Goal: Task Accomplishment & Management: Use online tool/utility

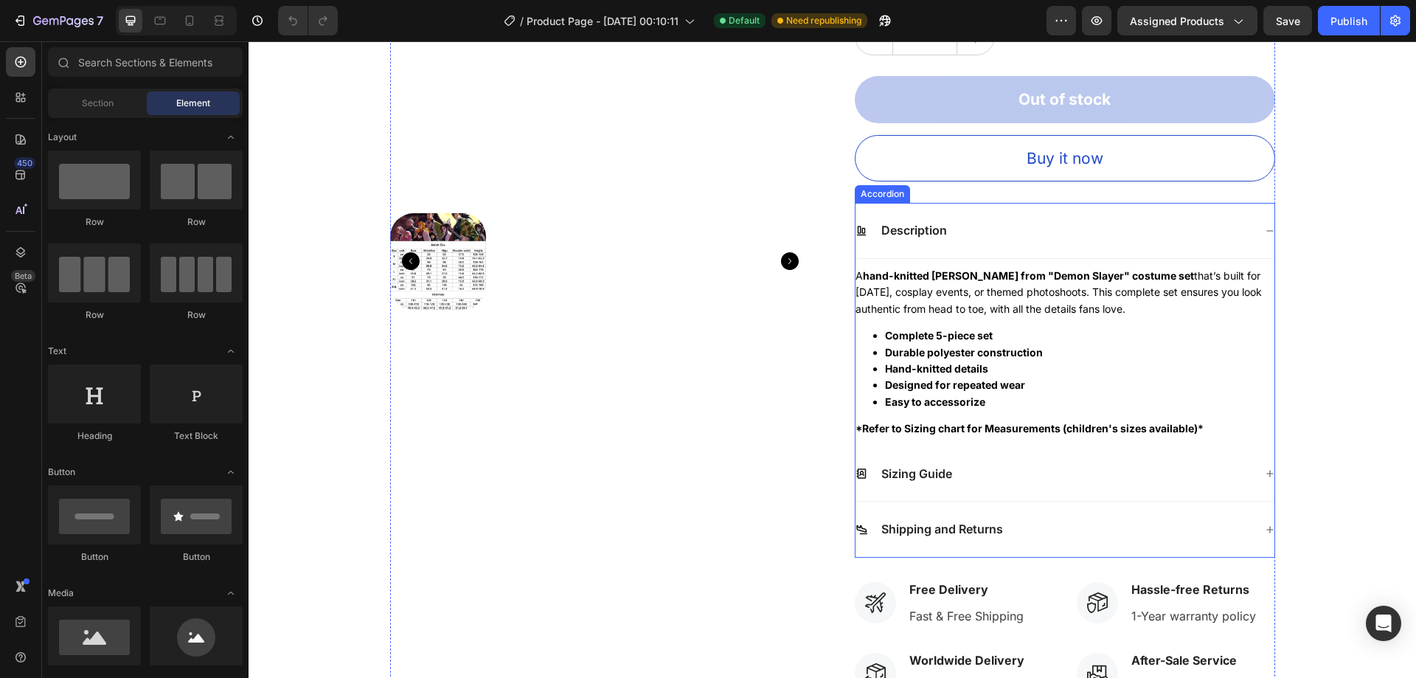
scroll to position [590, 0]
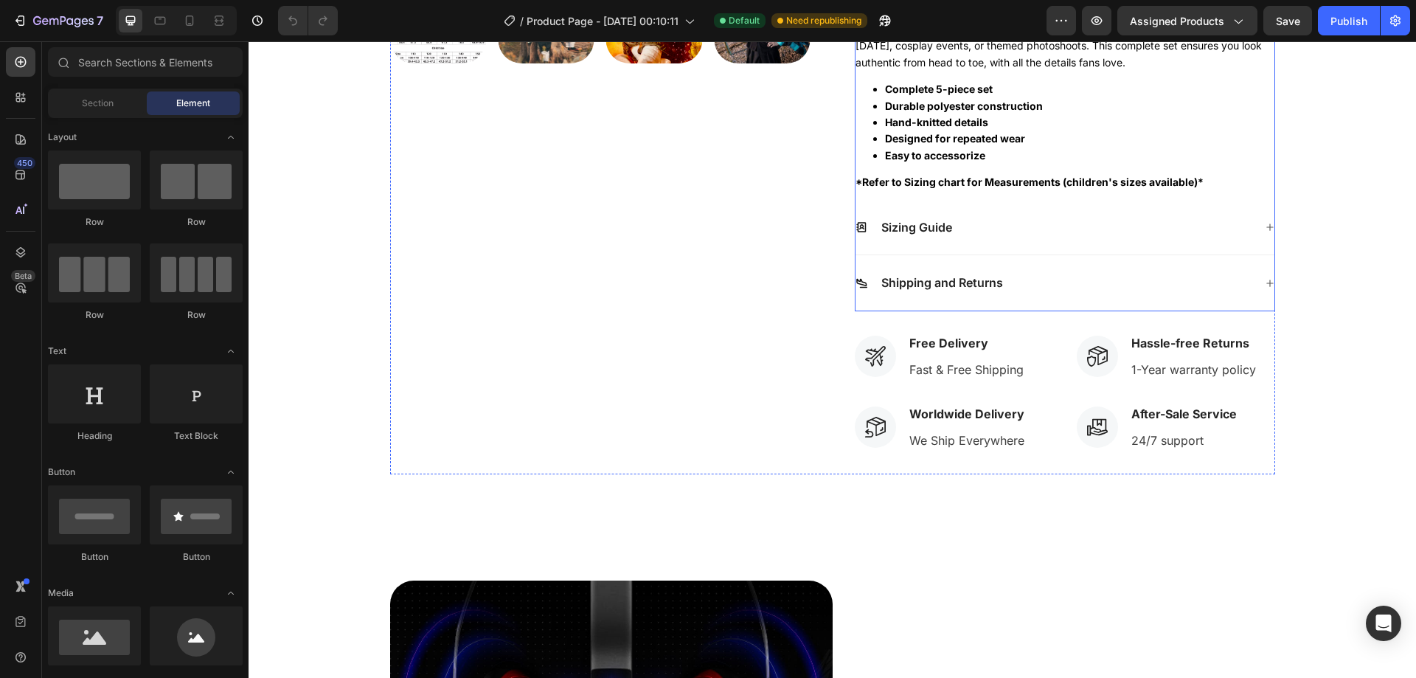
click at [1049, 242] on div "Sizing Guide" at bounding box center [1065, 228] width 419 height 56
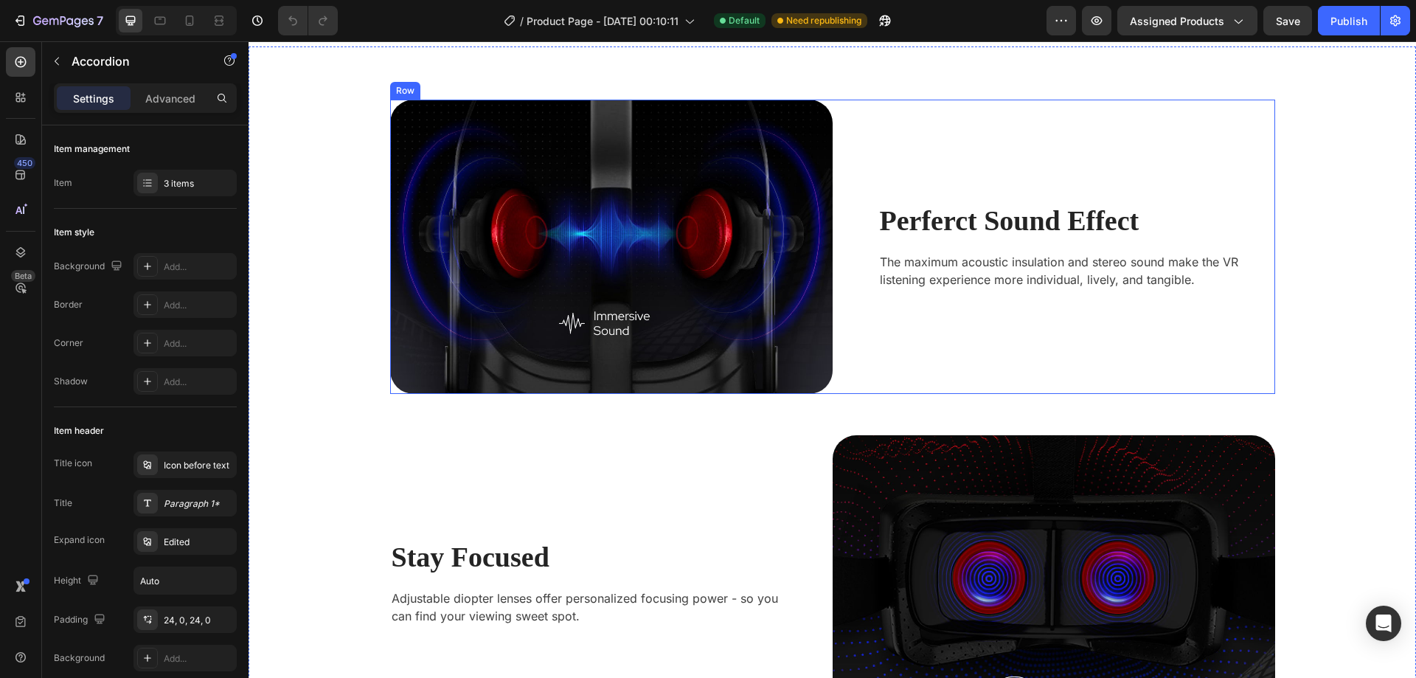
scroll to position [811, 0]
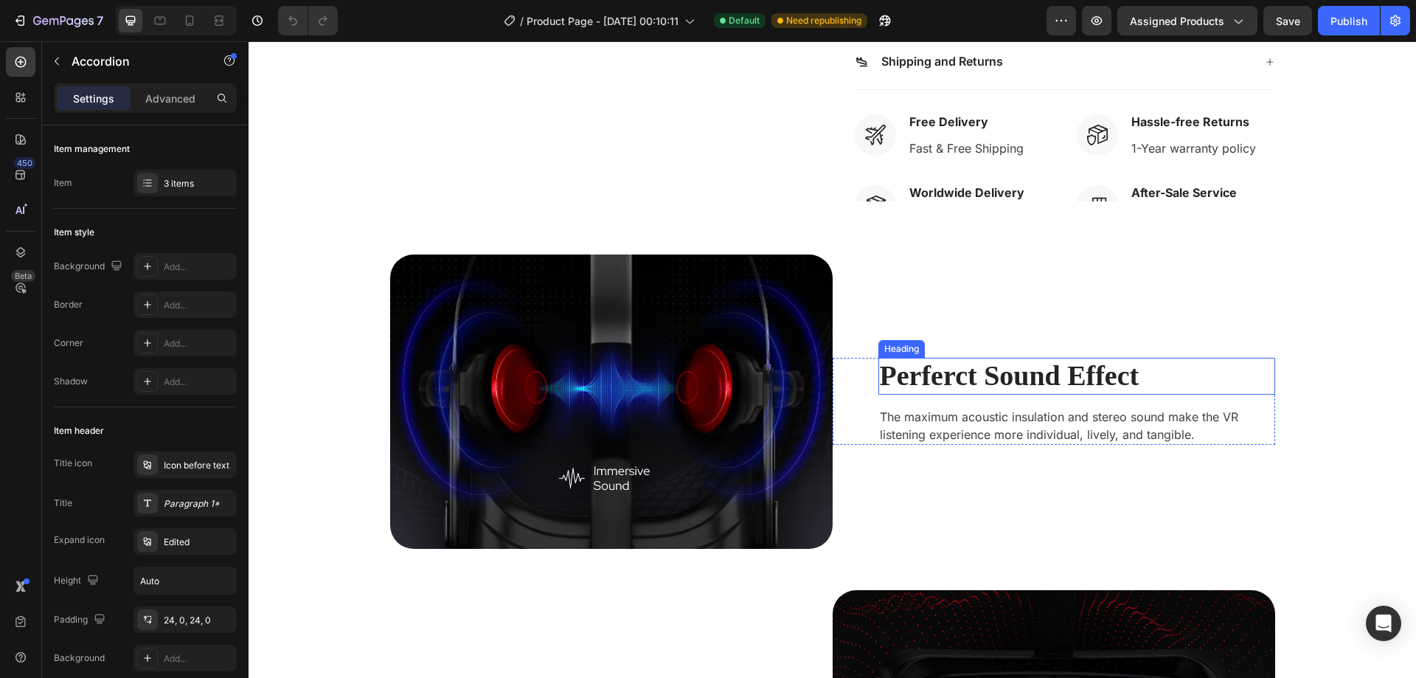
click at [960, 377] on p "Perferct Sound Effect" at bounding box center [1077, 376] width 394 height 34
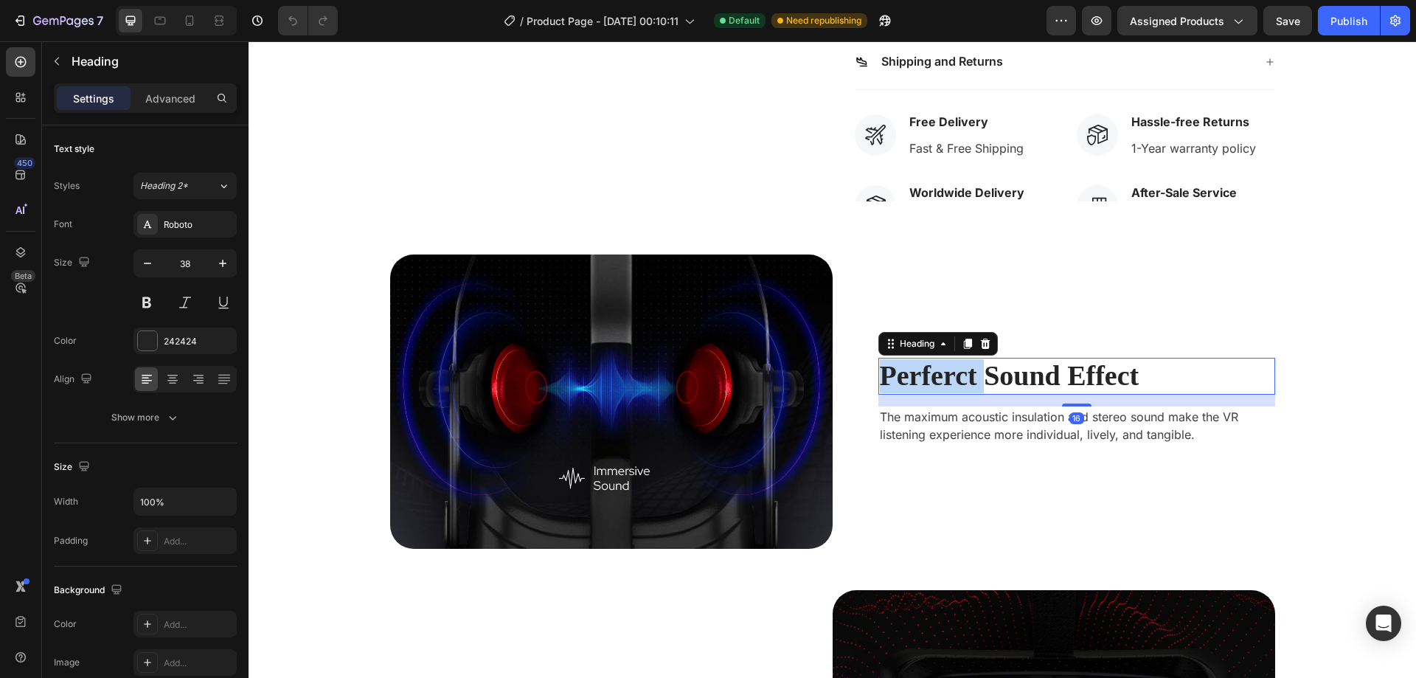
click at [960, 377] on p "Perferct Sound Effect" at bounding box center [1077, 376] width 394 height 34
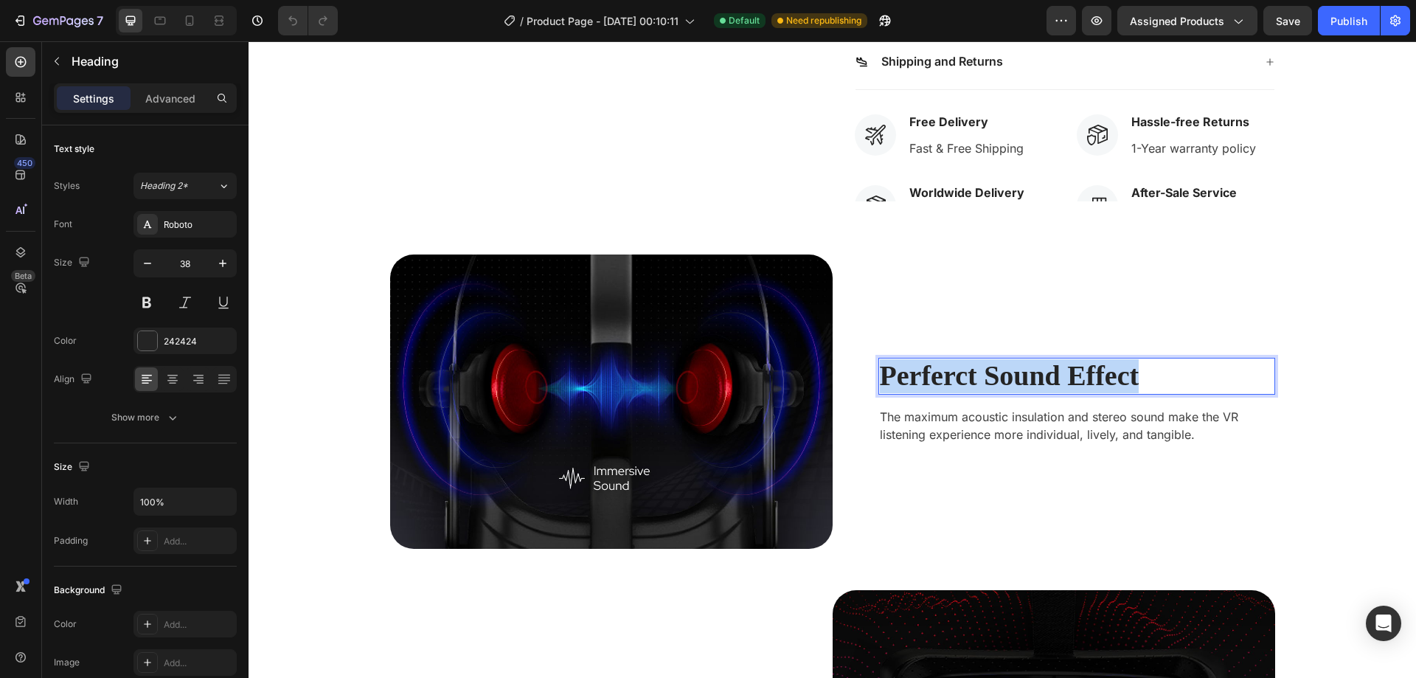
click at [960, 377] on p "Perferct Sound Effect" at bounding box center [1077, 376] width 394 height 34
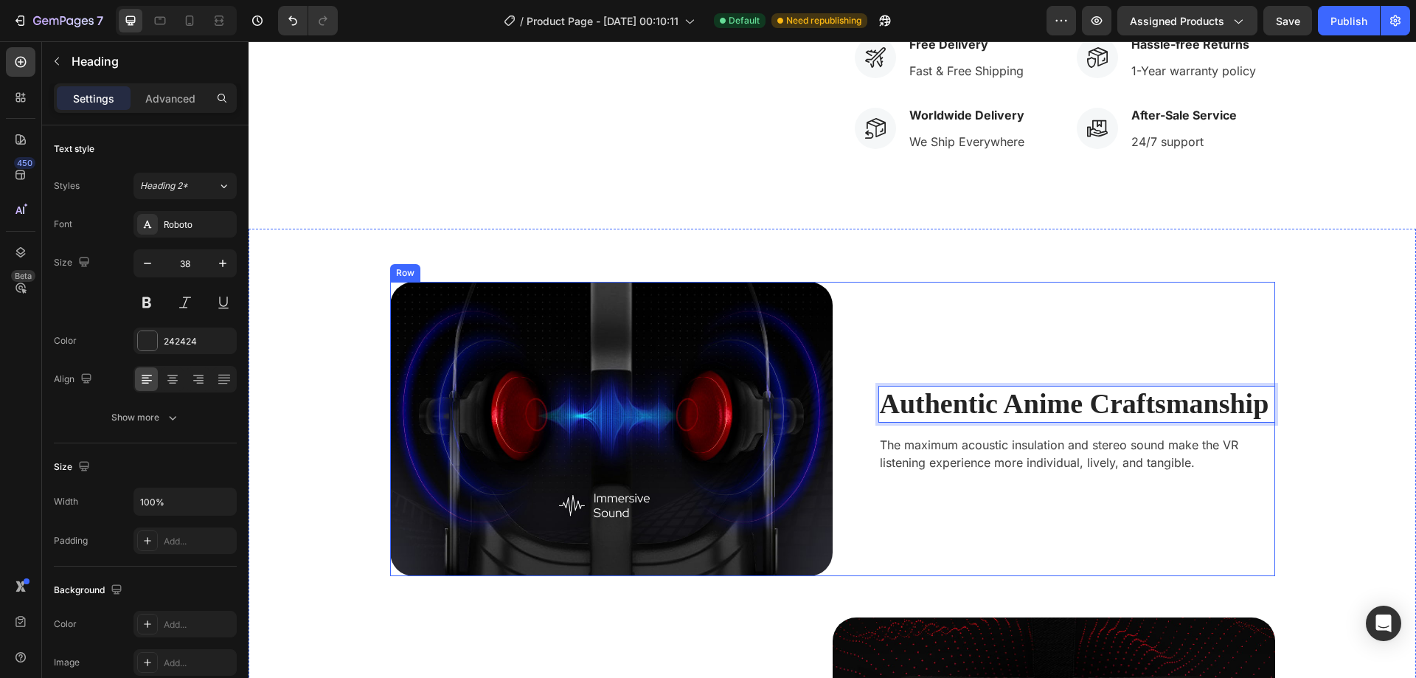
scroll to position [695, 0]
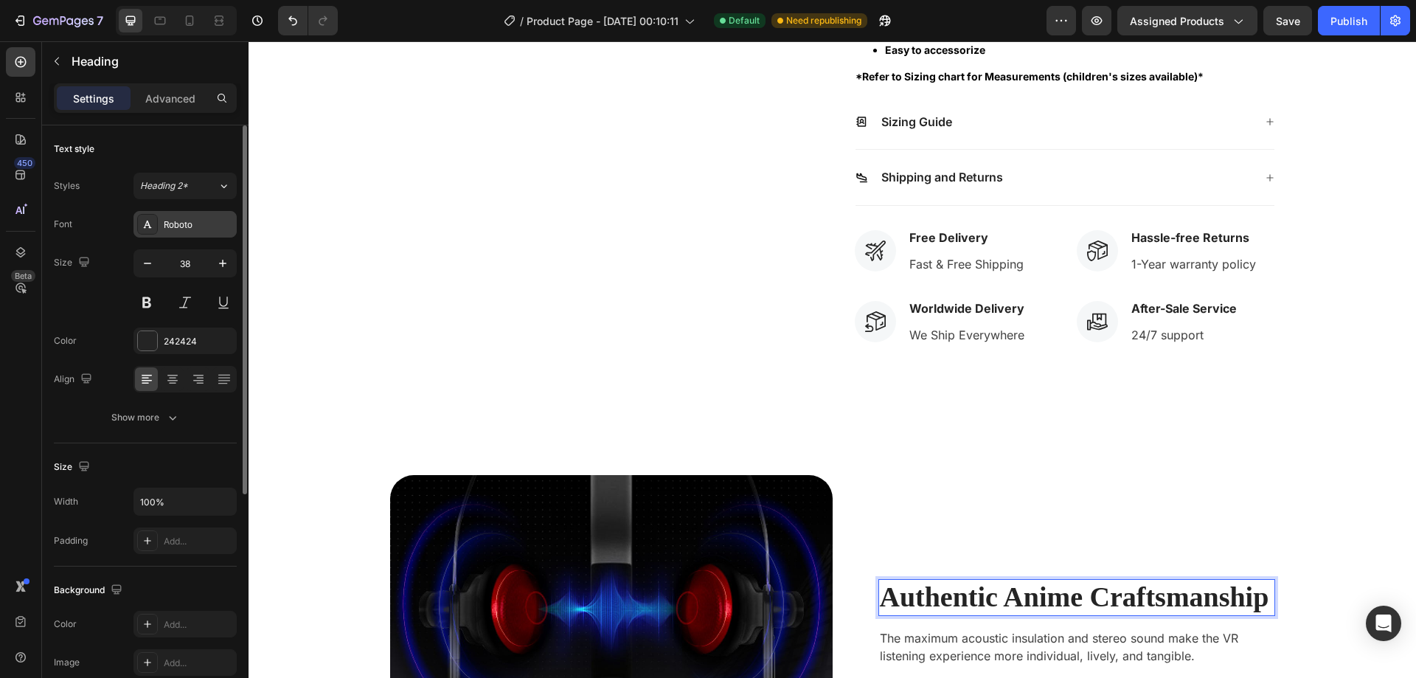
click at [202, 228] on div "Roboto" at bounding box center [198, 224] width 69 height 13
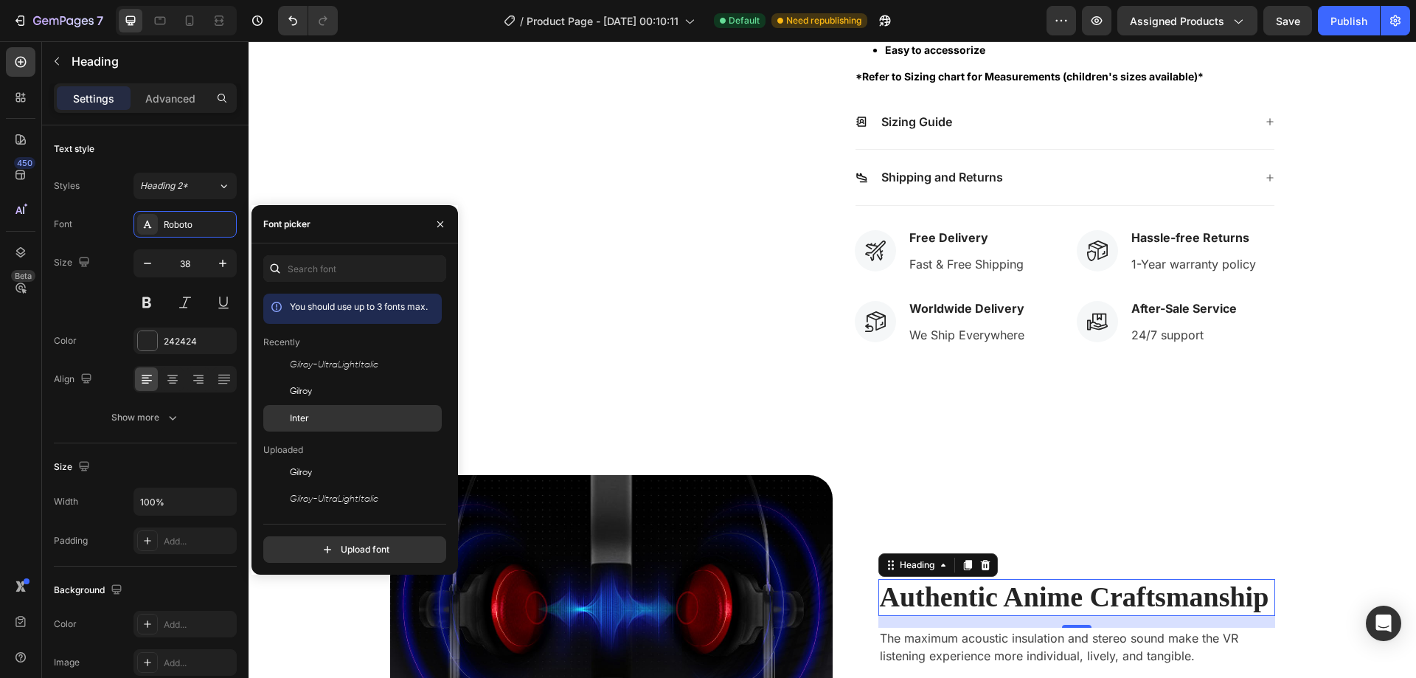
click at [358, 415] on div "Inter" at bounding box center [364, 418] width 149 height 13
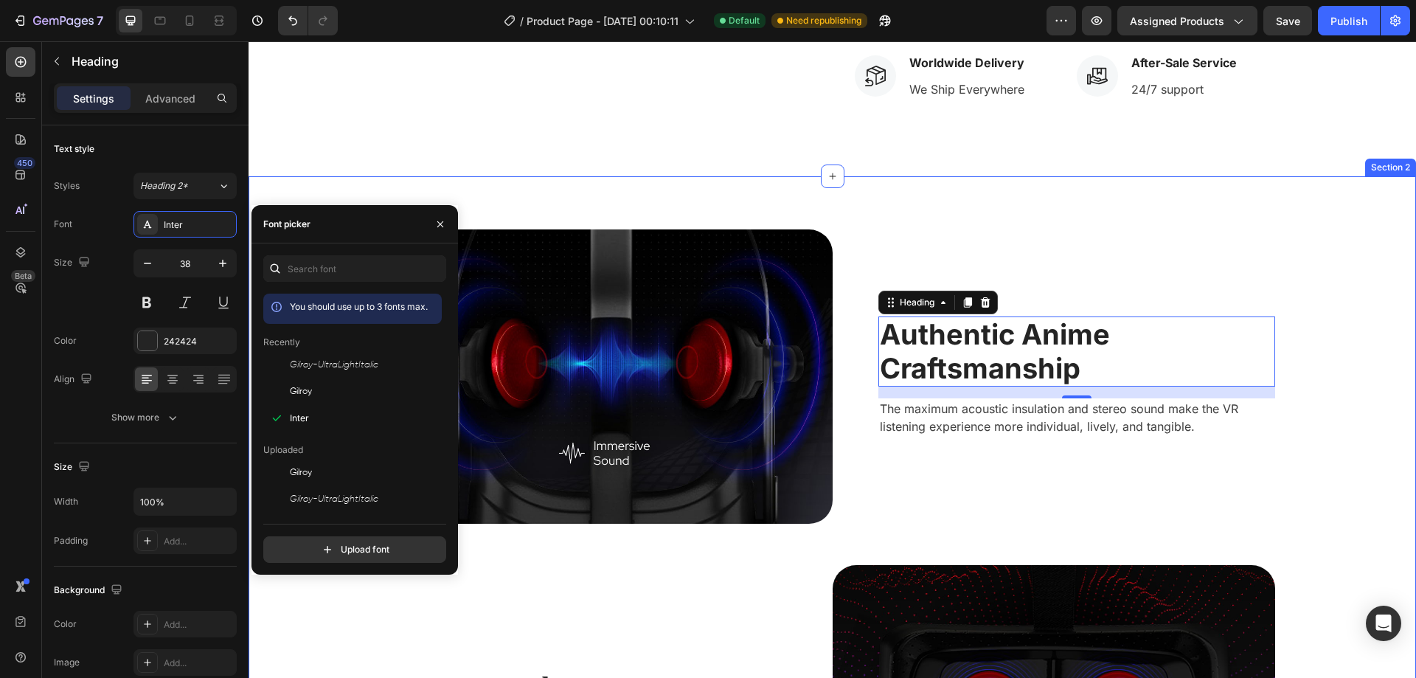
scroll to position [990, 0]
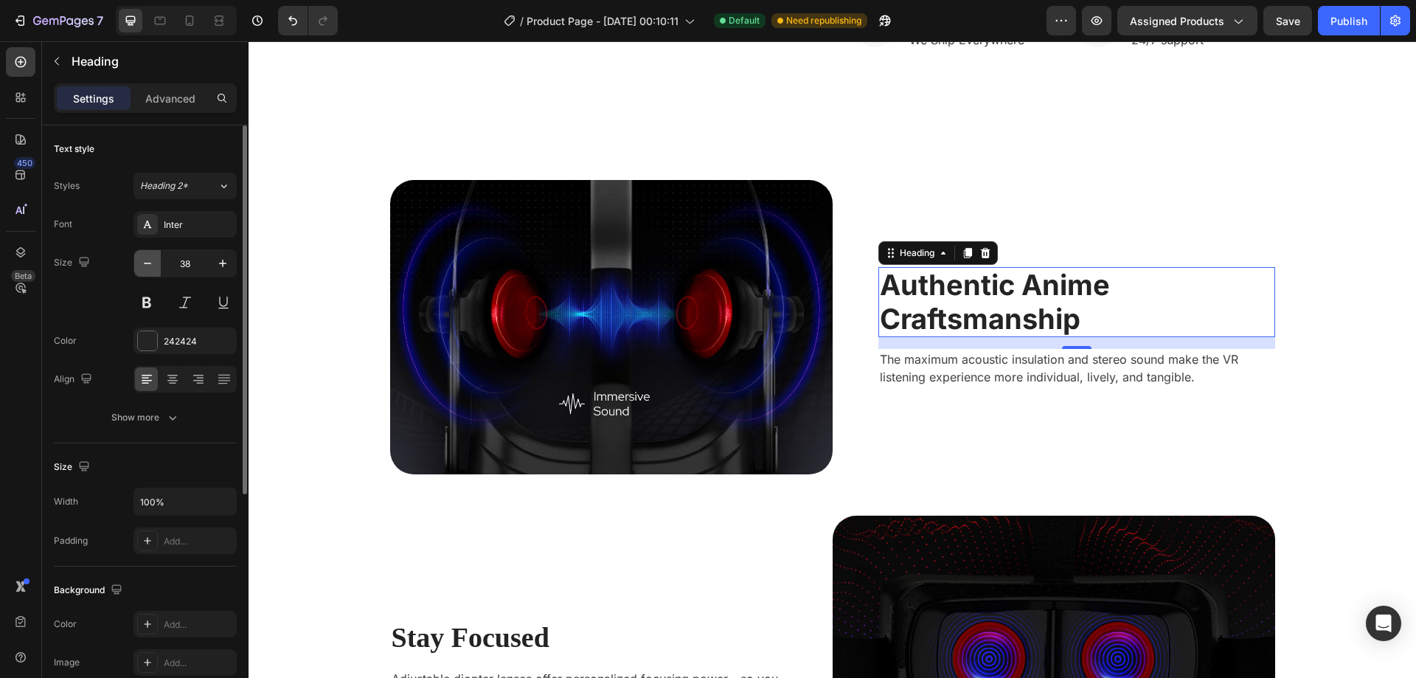
click at [154, 262] on icon "button" at bounding box center [147, 263] width 15 height 15
type input "34"
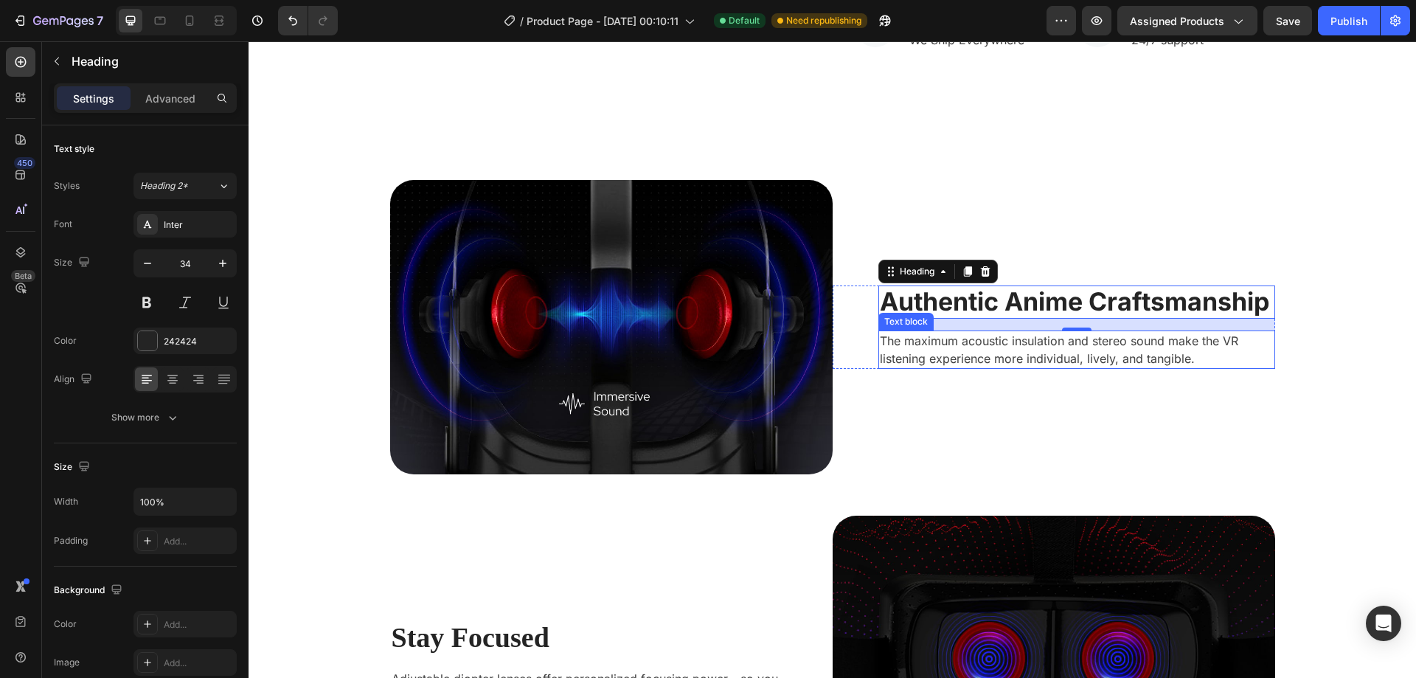
click at [1021, 344] on p "The maximum acoustic insulation and stereo sound make the VR listening experien…" at bounding box center [1077, 349] width 394 height 35
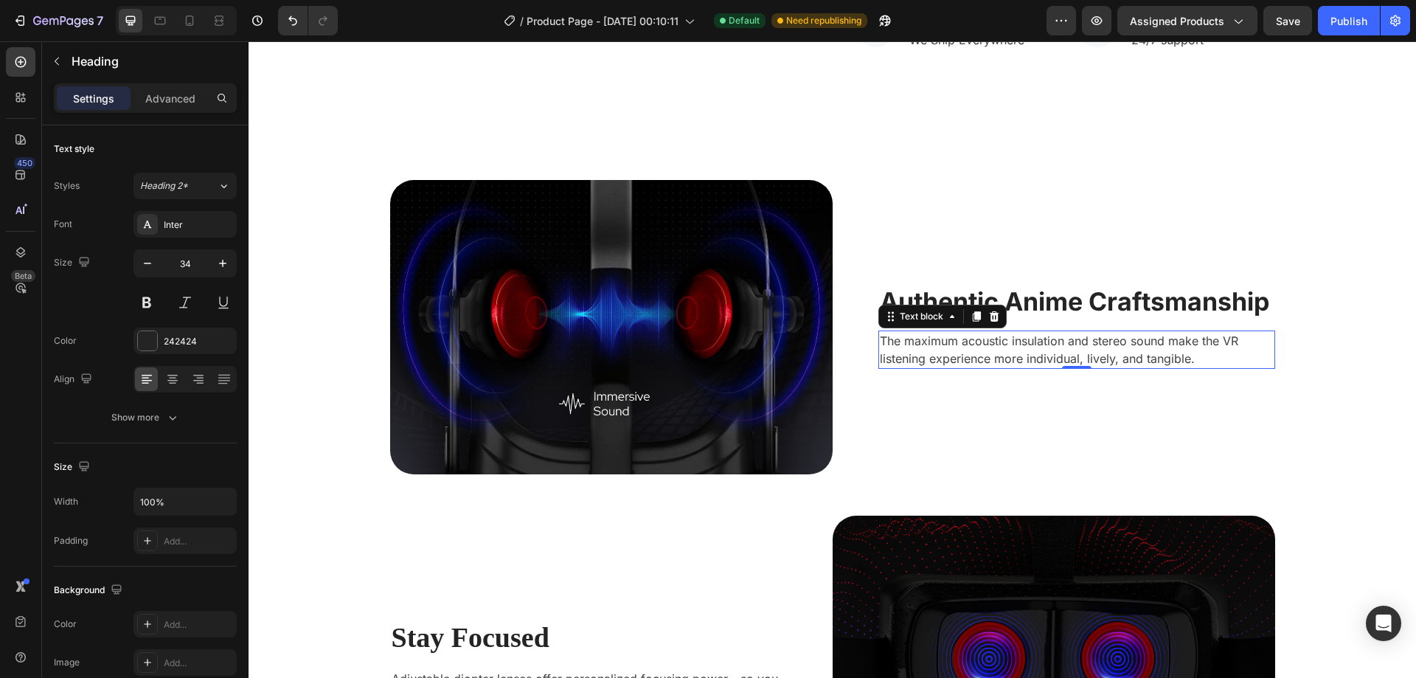
click at [1021, 344] on p "The maximum acoustic insulation and stereo sound make the VR listening experien…" at bounding box center [1077, 349] width 394 height 35
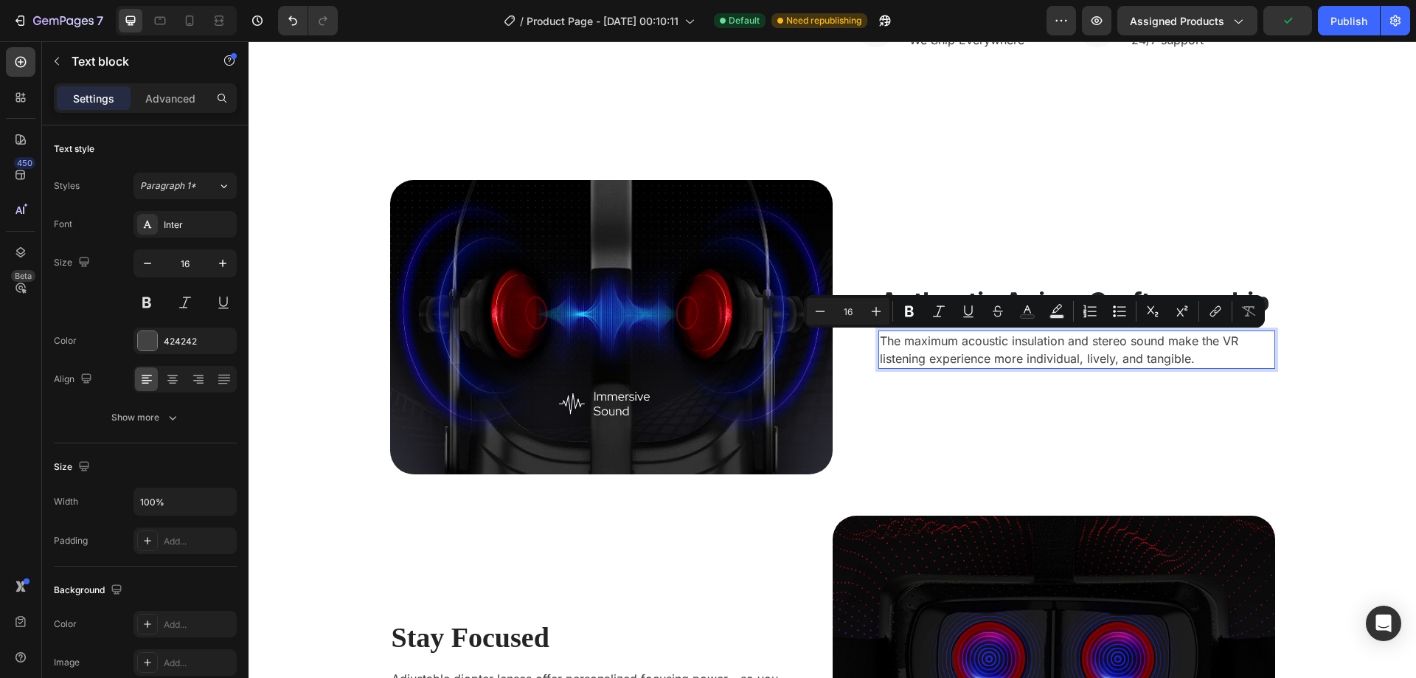
click at [984, 350] on p "The maximum acoustic insulation and stereo sound make the VR listening experien…" at bounding box center [1077, 349] width 394 height 35
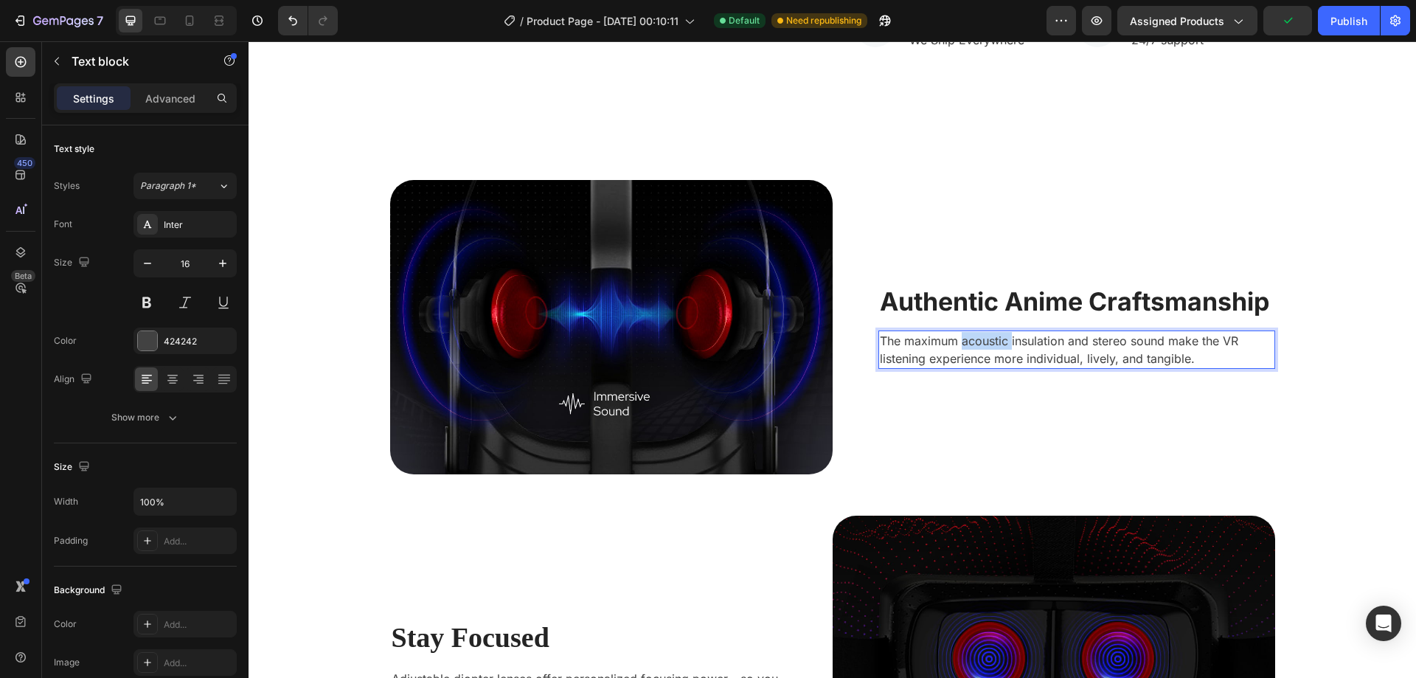
click at [984, 350] on p "The maximum acoustic insulation and stereo sound make the VR listening experien…" at bounding box center [1077, 349] width 394 height 35
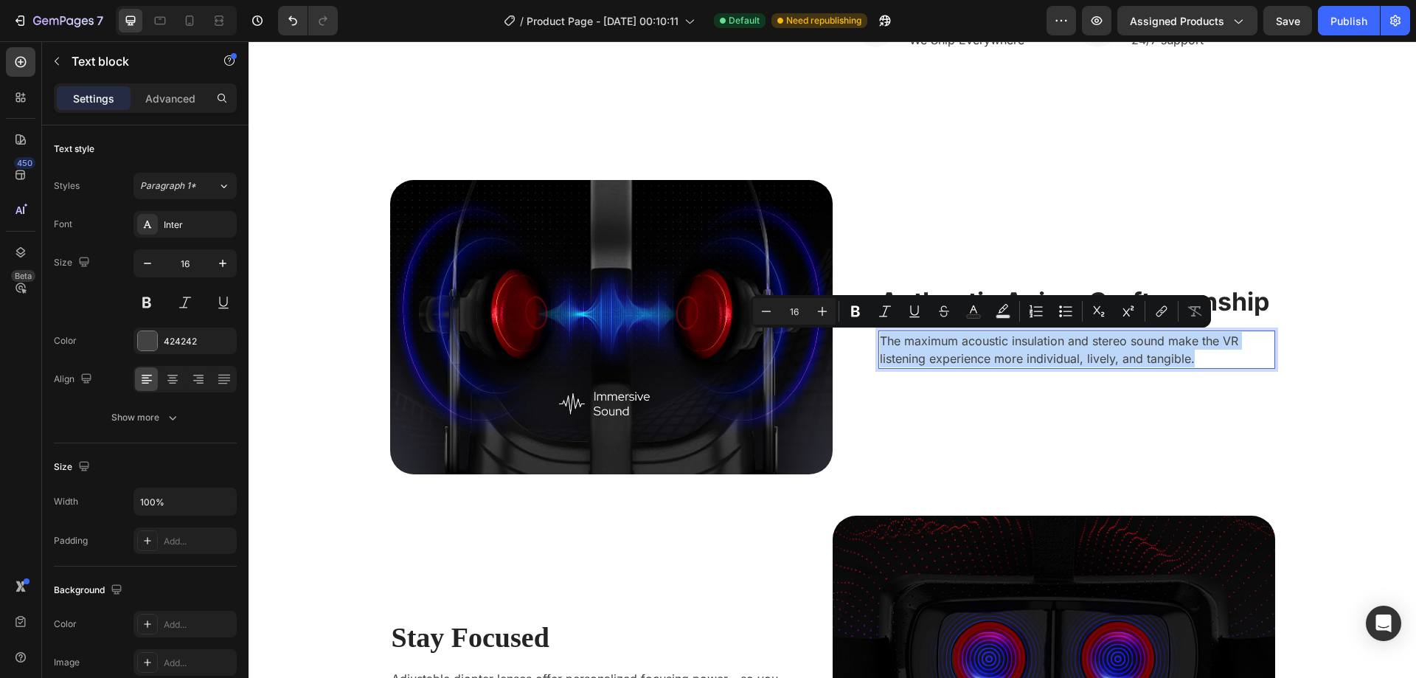
click at [984, 350] on p "The maximum acoustic insulation and stereo sound make the VR listening experien…" at bounding box center [1077, 349] width 394 height 35
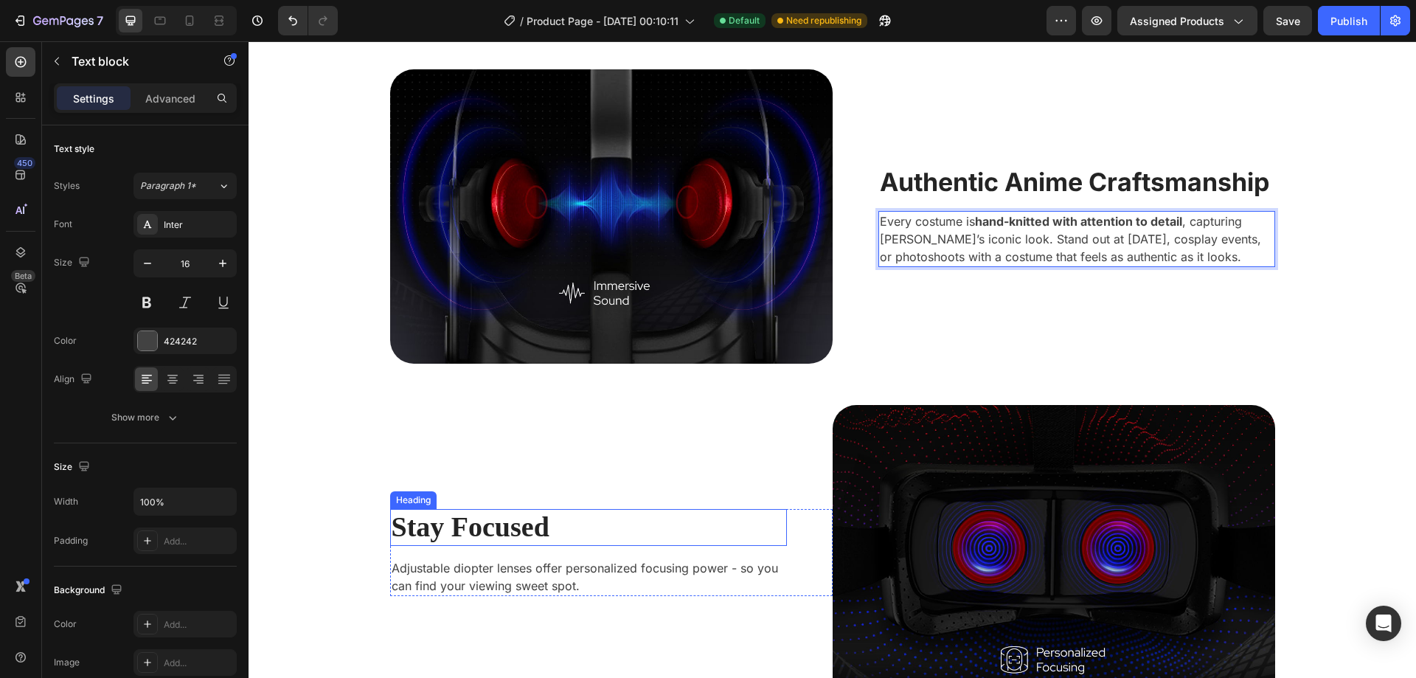
scroll to position [1138, 0]
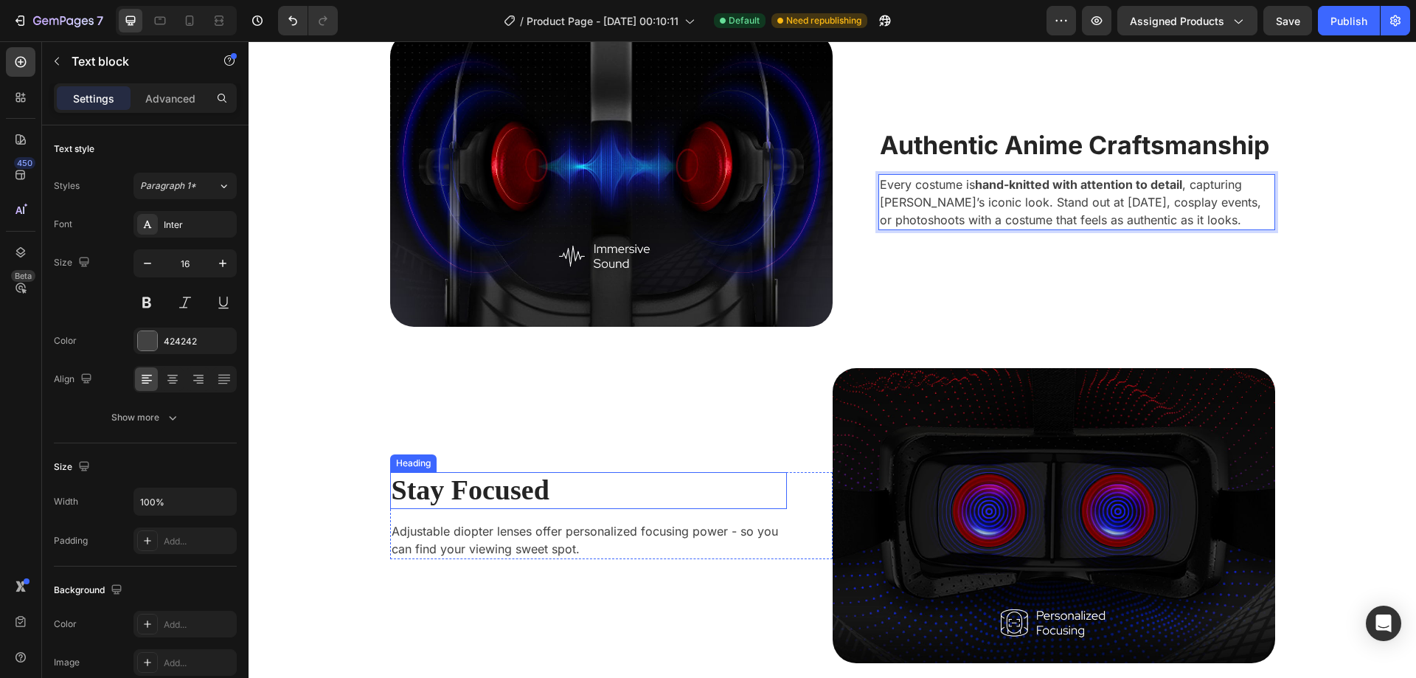
click at [420, 497] on p "Stay Focused" at bounding box center [589, 490] width 394 height 34
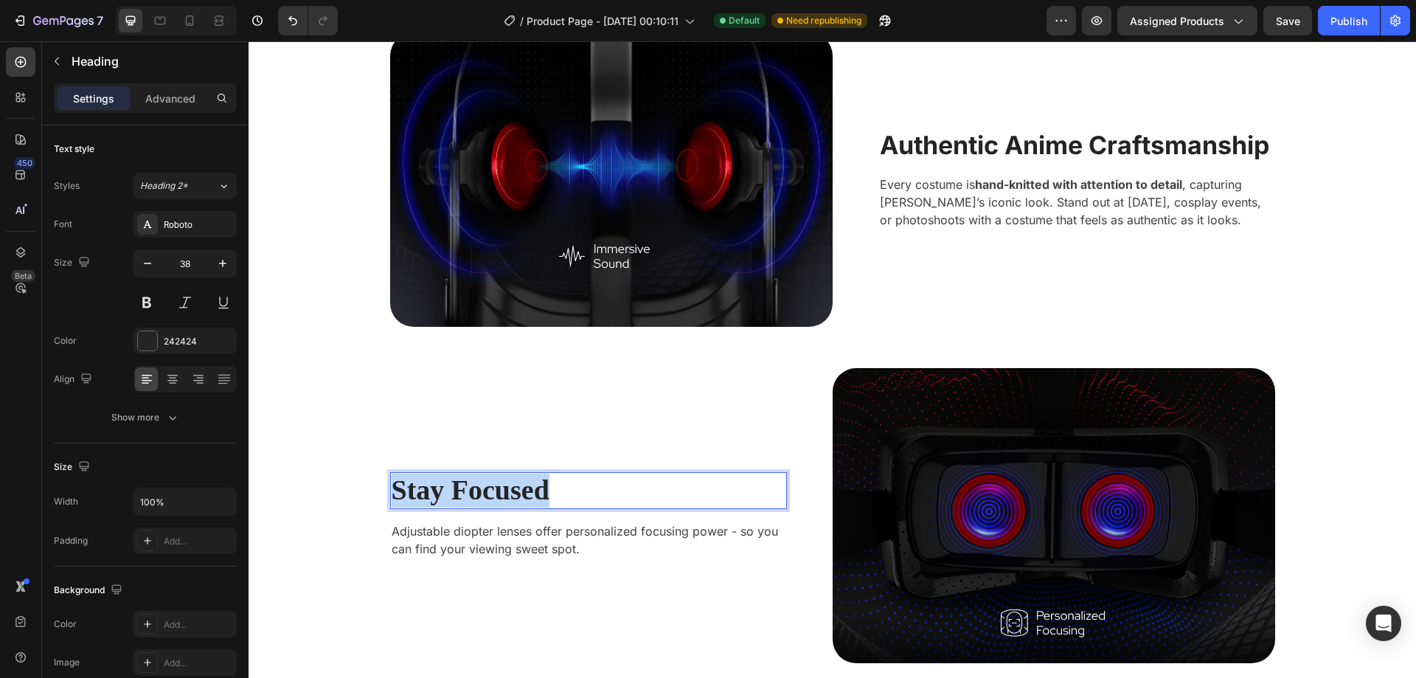
click at [420, 497] on p "Stay Focused" at bounding box center [589, 490] width 394 height 34
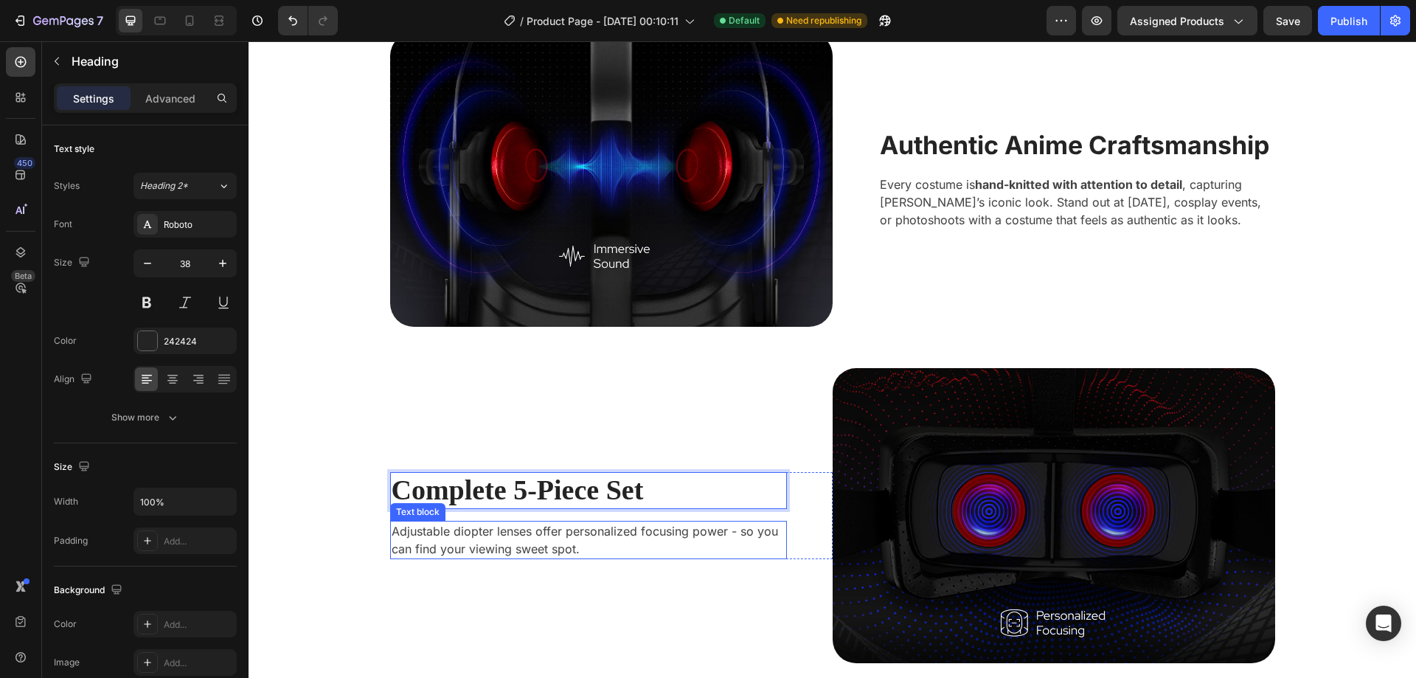
click at [701, 528] on p "Adjustable diopter lenses offer personalized focusing power - so you can find y…" at bounding box center [589, 539] width 394 height 35
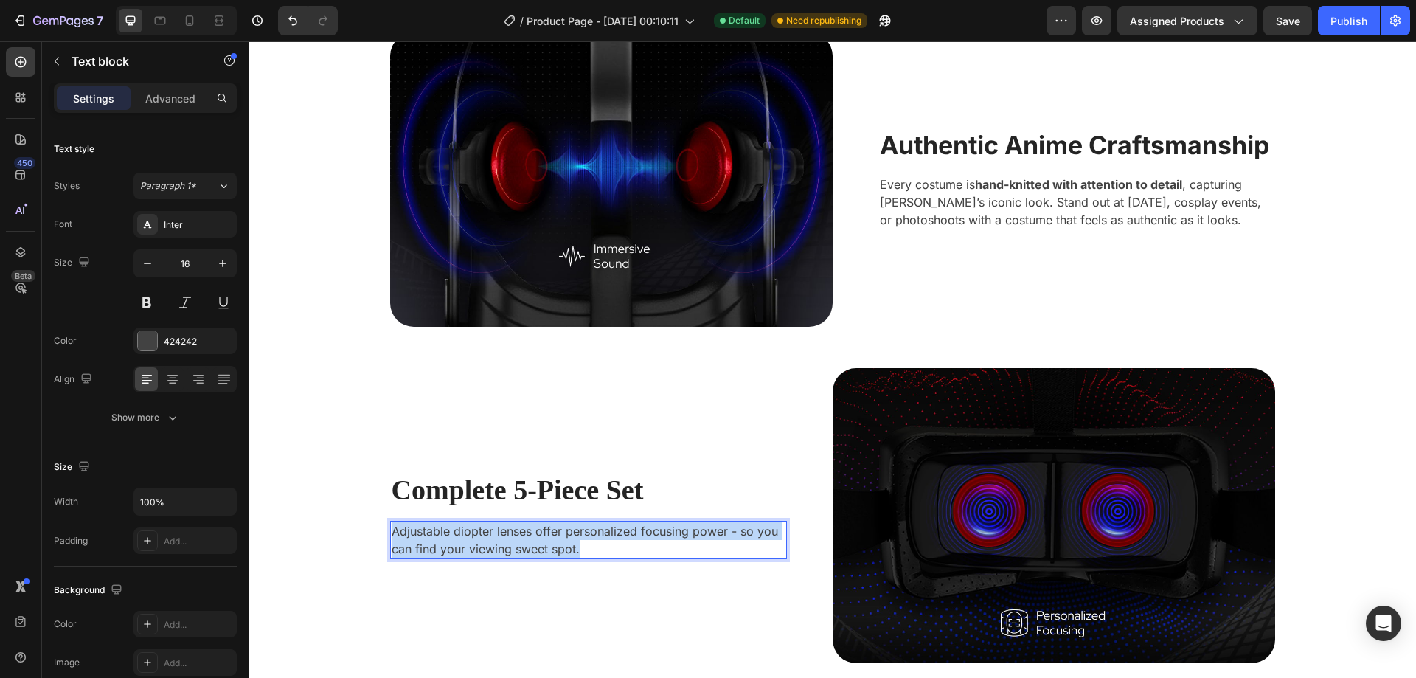
click at [701, 528] on p "Adjustable diopter lenses offer personalized focusing power - so you can find y…" at bounding box center [589, 539] width 394 height 35
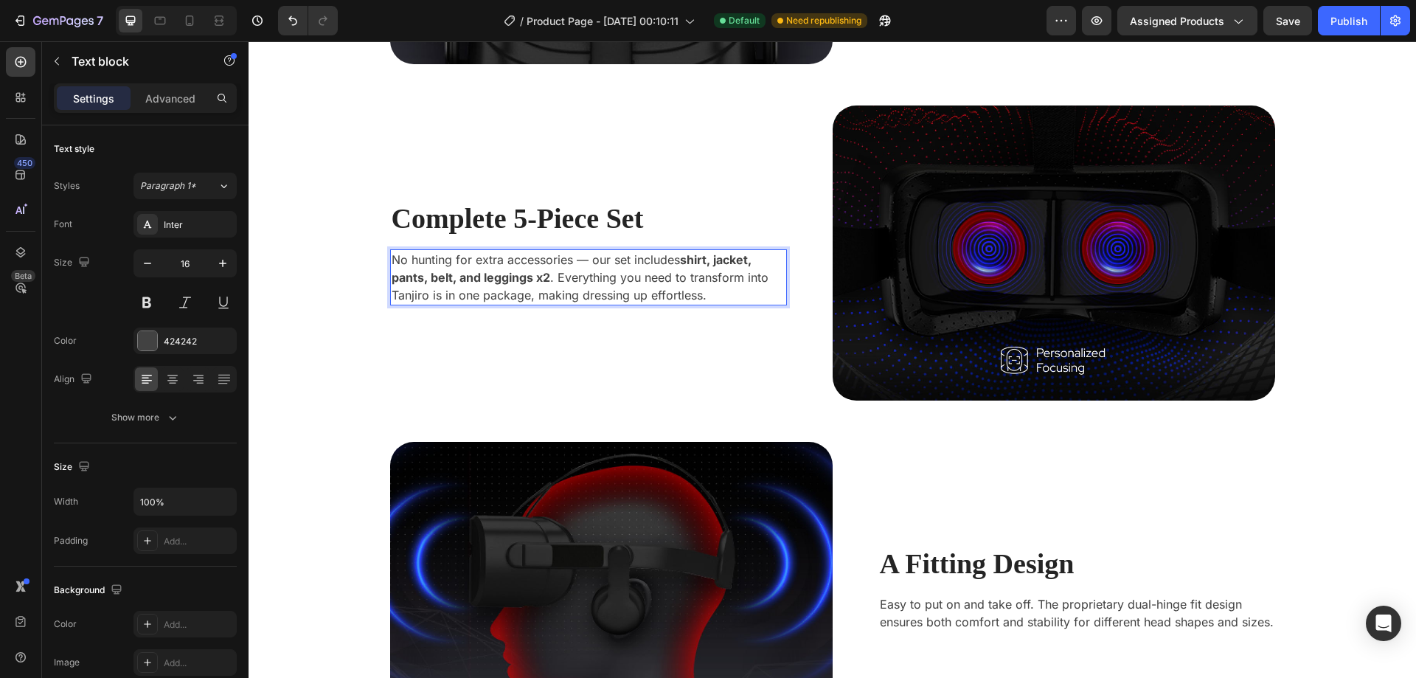
scroll to position [1572, 0]
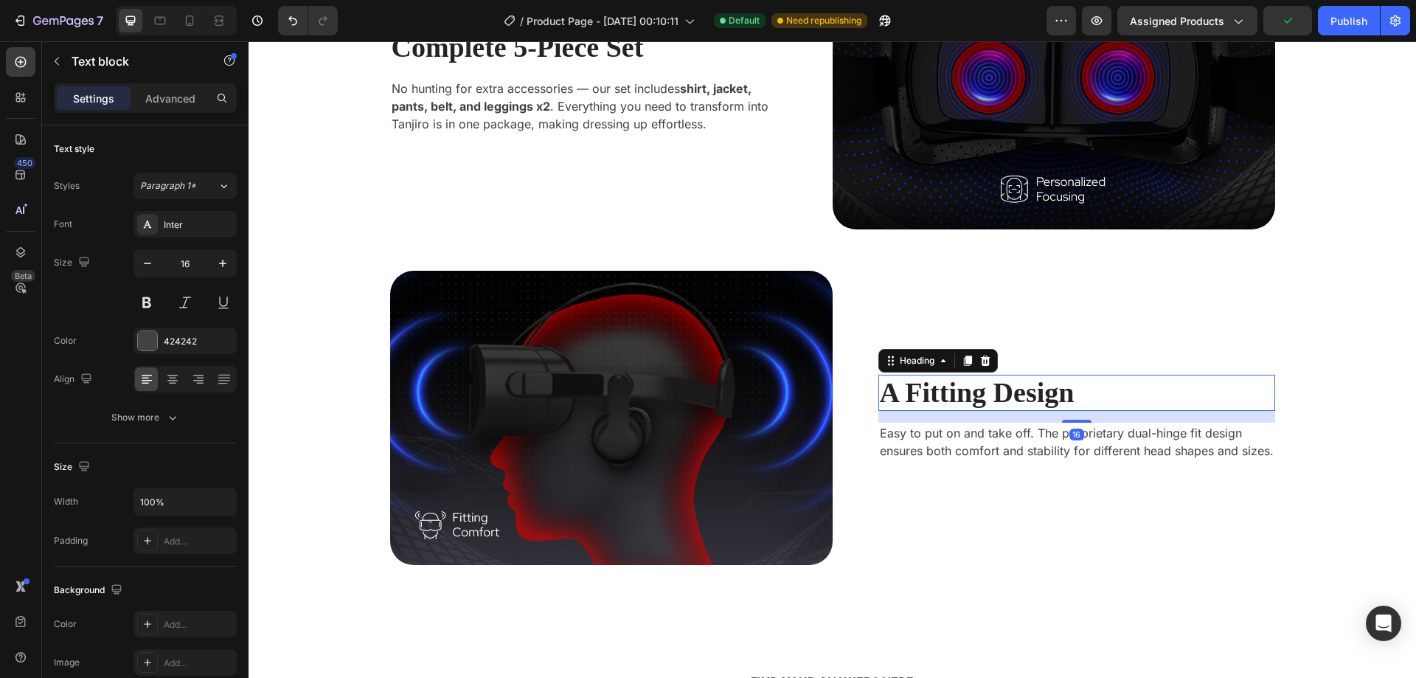
click at [891, 390] on p "A Fitting Design" at bounding box center [1077, 393] width 394 height 34
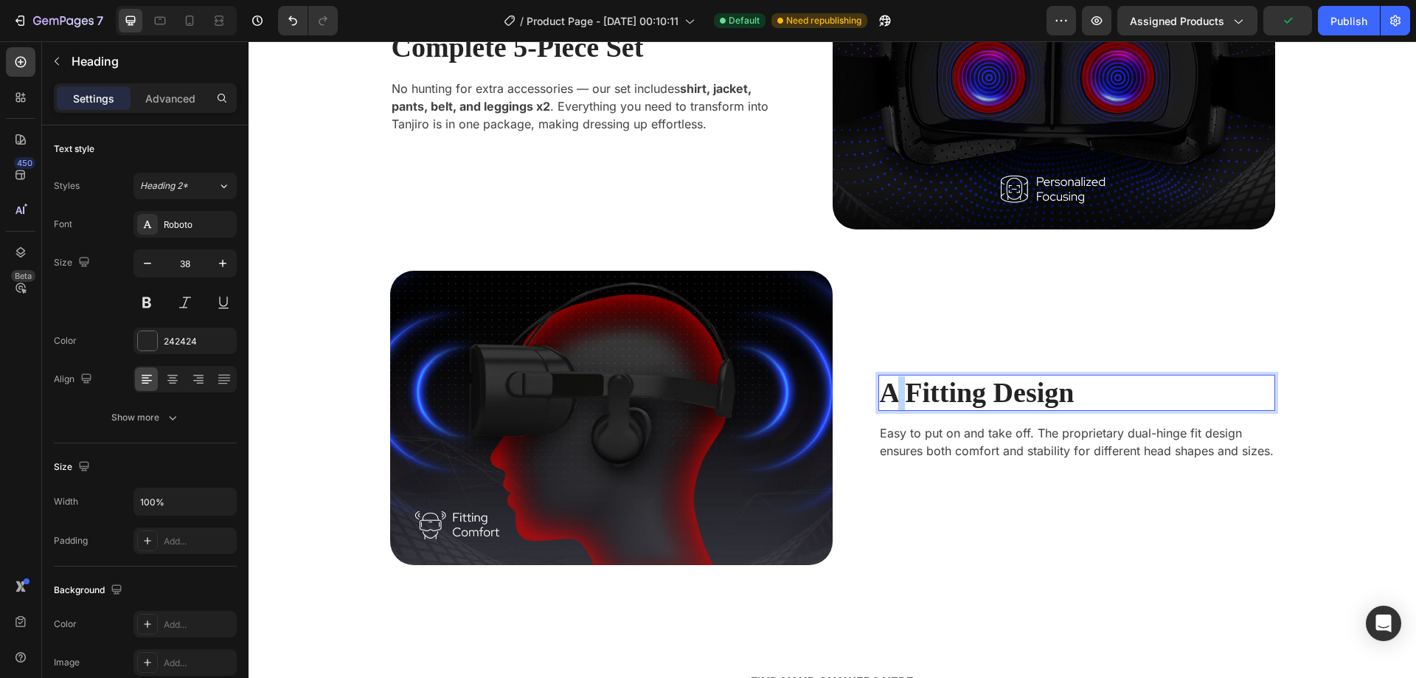
click at [891, 390] on p "A Fitting Design" at bounding box center [1077, 393] width 394 height 34
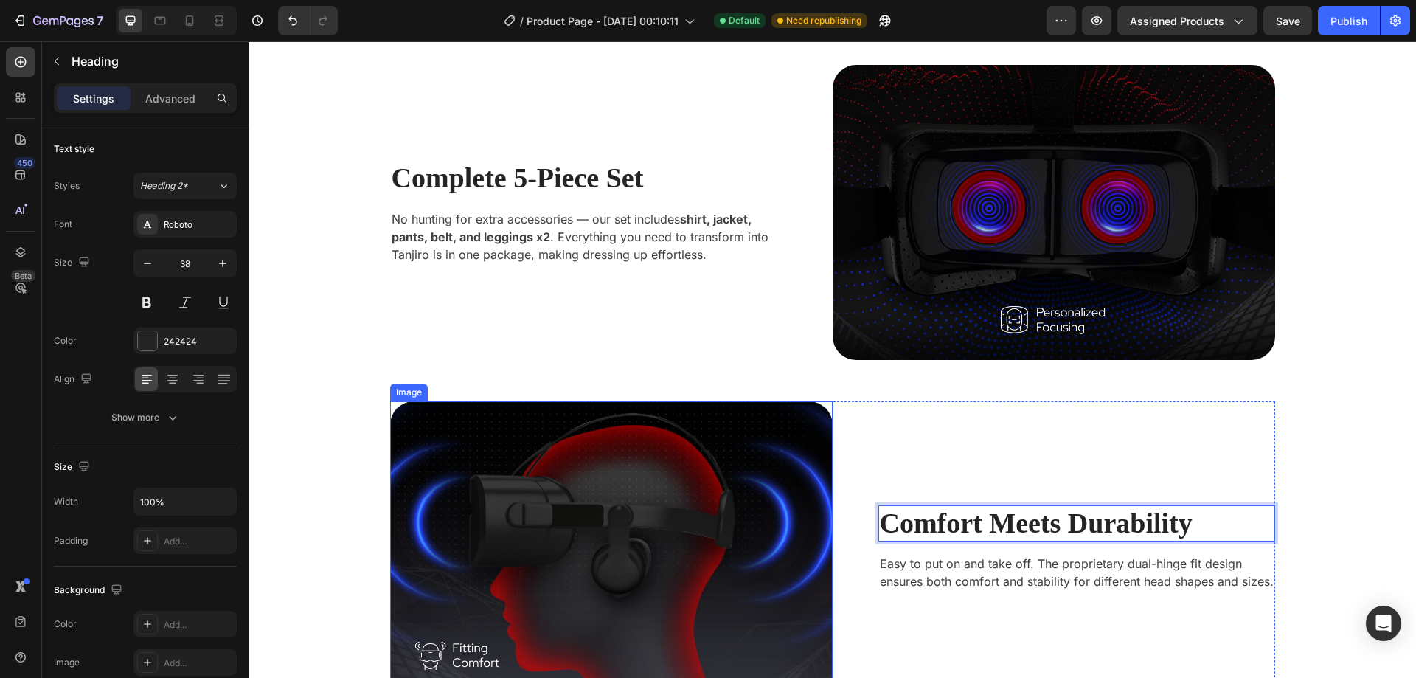
scroll to position [1424, 0]
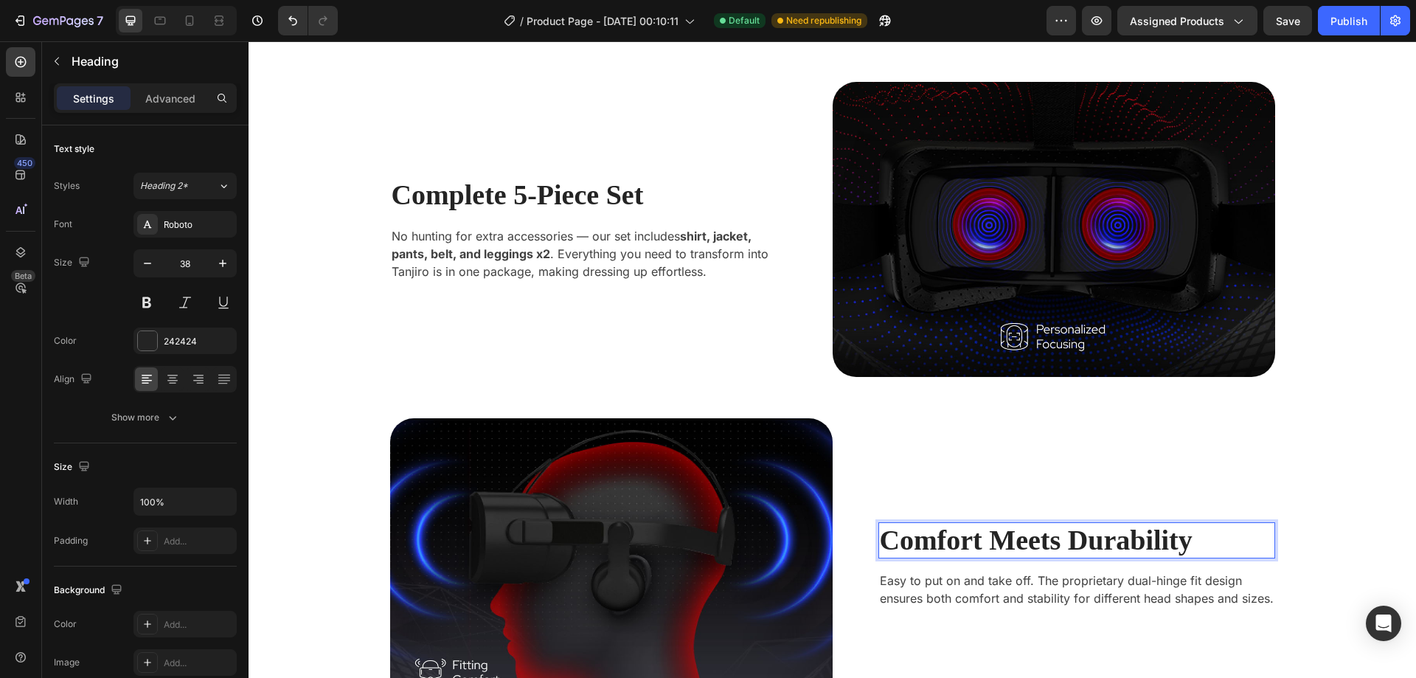
click at [1005, 538] on p "Comfort Meets Durability" at bounding box center [1077, 541] width 394 height 34
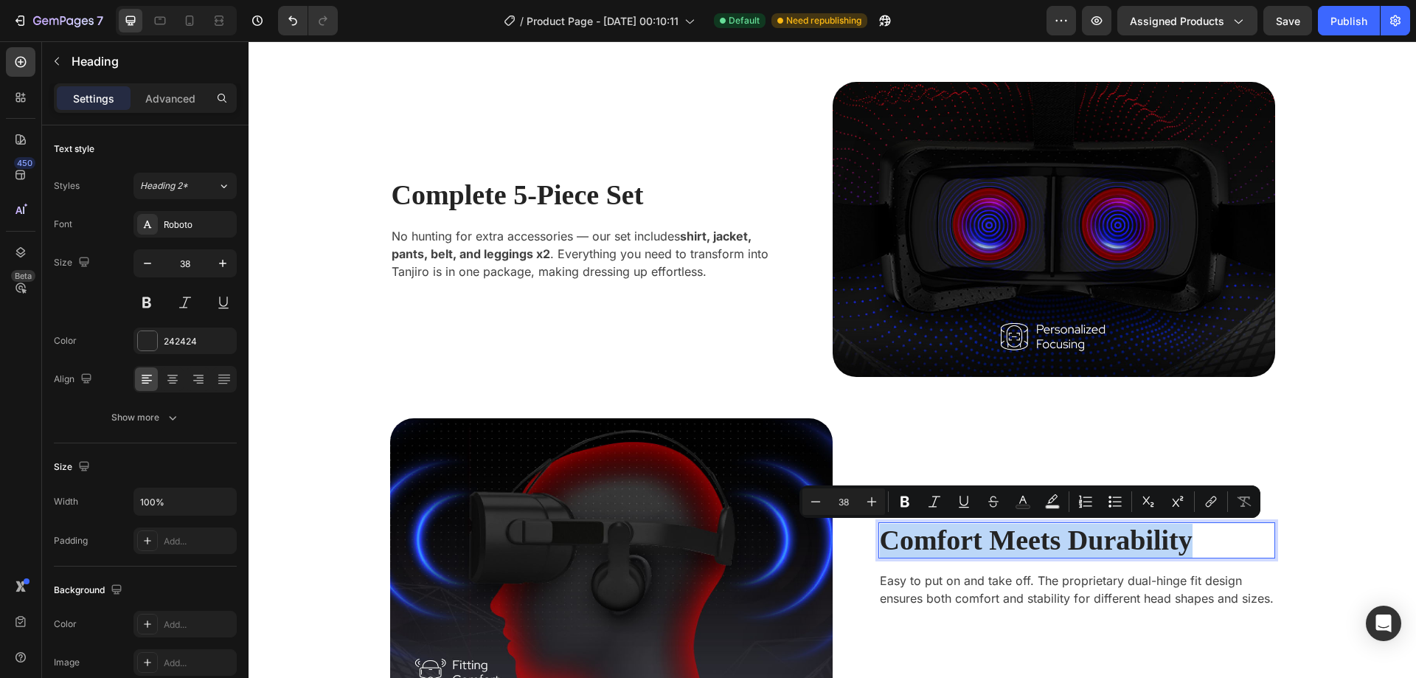
copy p "Comfort Meets Durability"
click at [460, 194] on p "Complete 5-Piece Set" at bounding box center [589, 195] width 394 height 34
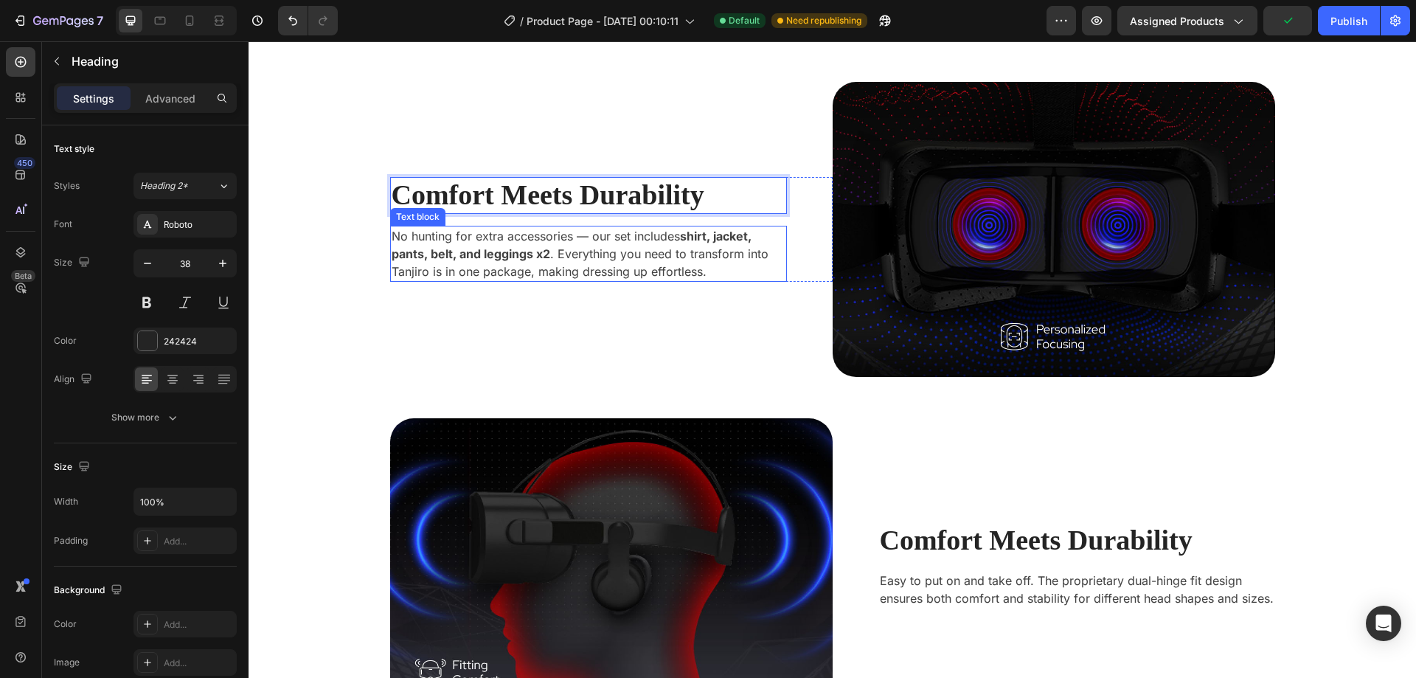
click at [616, 255] on p "No hunting for extra accessories — our set includes shirt, jacket, pants, belt,…" at bounding box center [589, 253] width 394 height 53
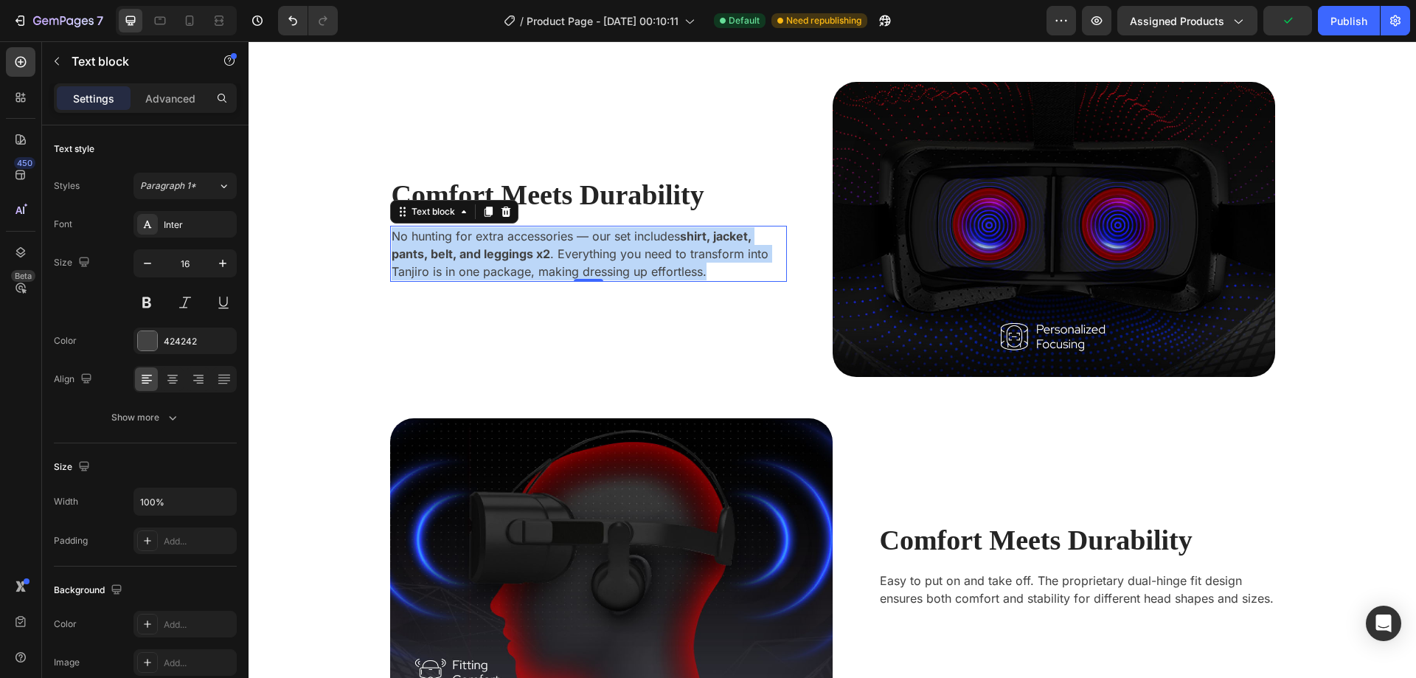
click at [616, 255] on p "No hunting for extra accessories — our set includes shirt, jacket, pants, belt,…" at bounding box center [589, 253] width 394 height 53
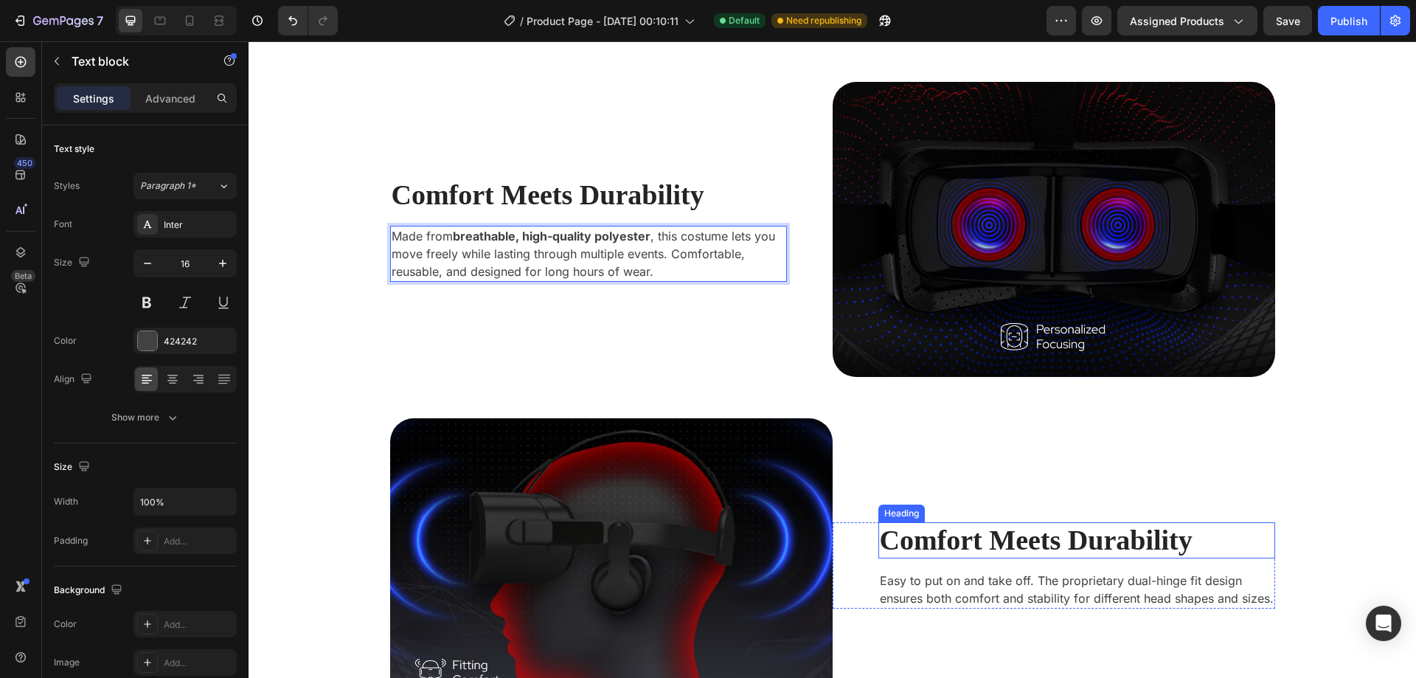
click at [924, 531] on p "Comfort Meets Durability" at bounding box center [1077, 541] width 394 height 34
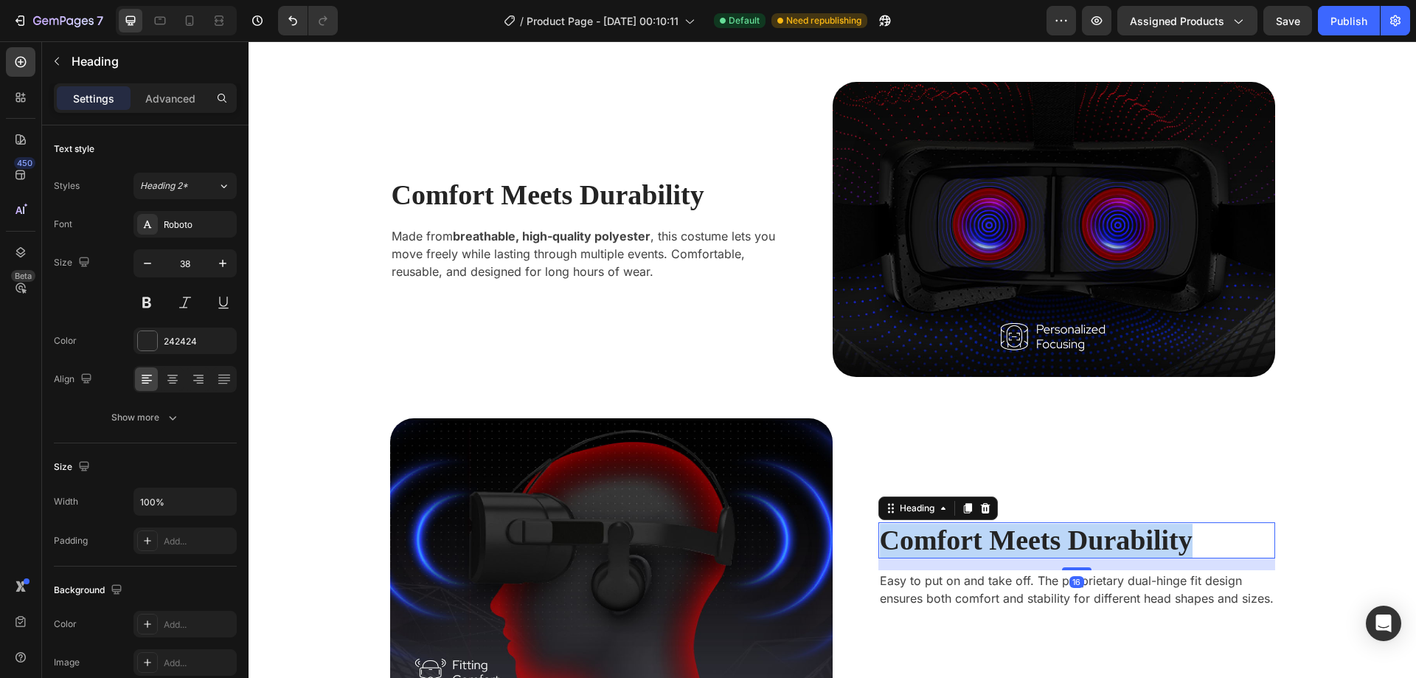
click at [924, 531] on p "Comfort Meets Durability" at bounding box center [1077, 541] width 394 height 34
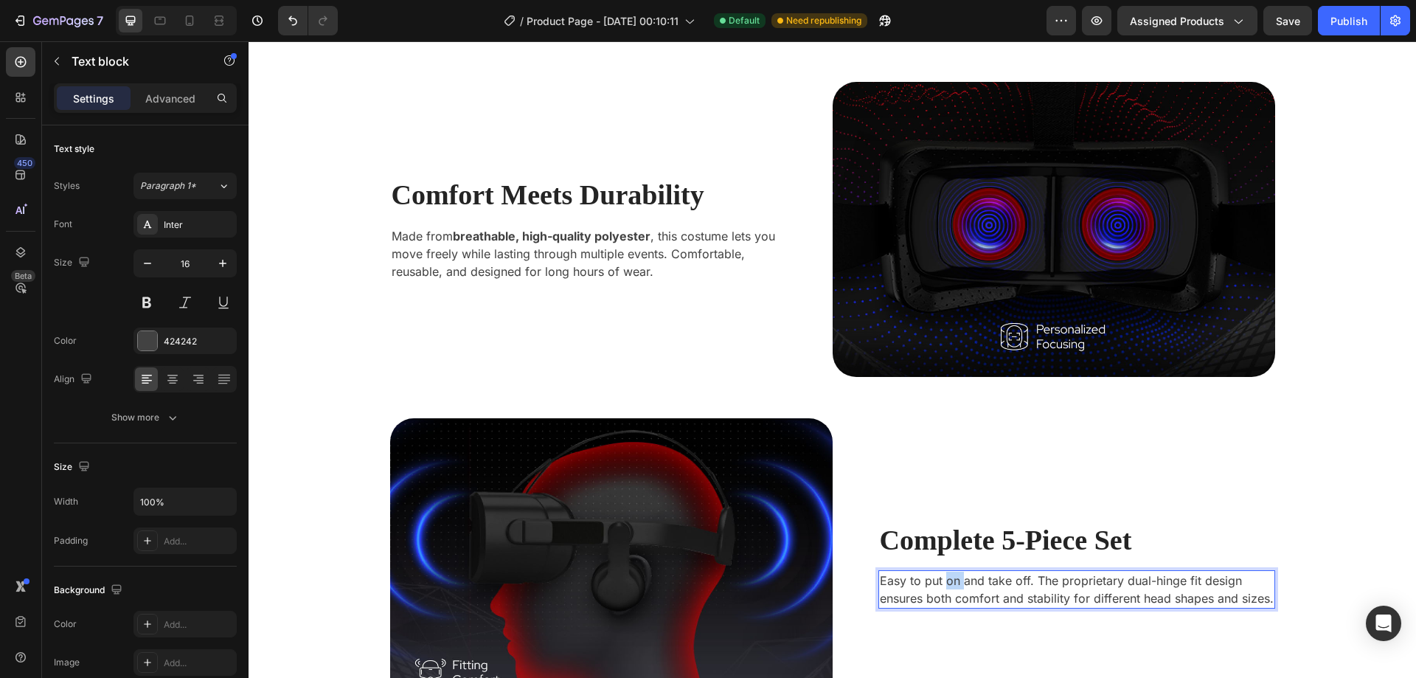
click at [943, 582] on p "Easy to put on and take off. The proprietary dual-hinge fit design ensures both…" at bounding box center [1077, 589] width 394 height 35
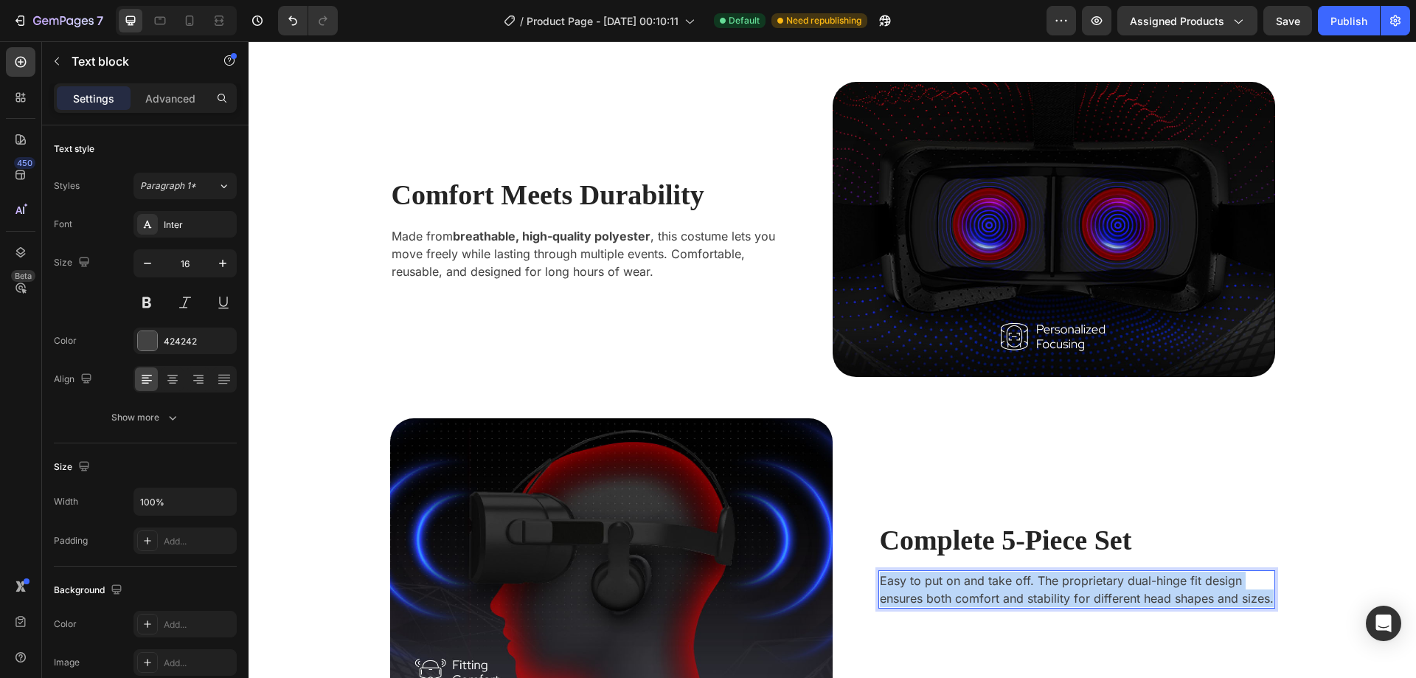
click at [943, 582] on p "Easy to put on and take off. The proprietary dual-hinge fit design ensures both…" at bounding box center [1077, 589] width 394 height 35
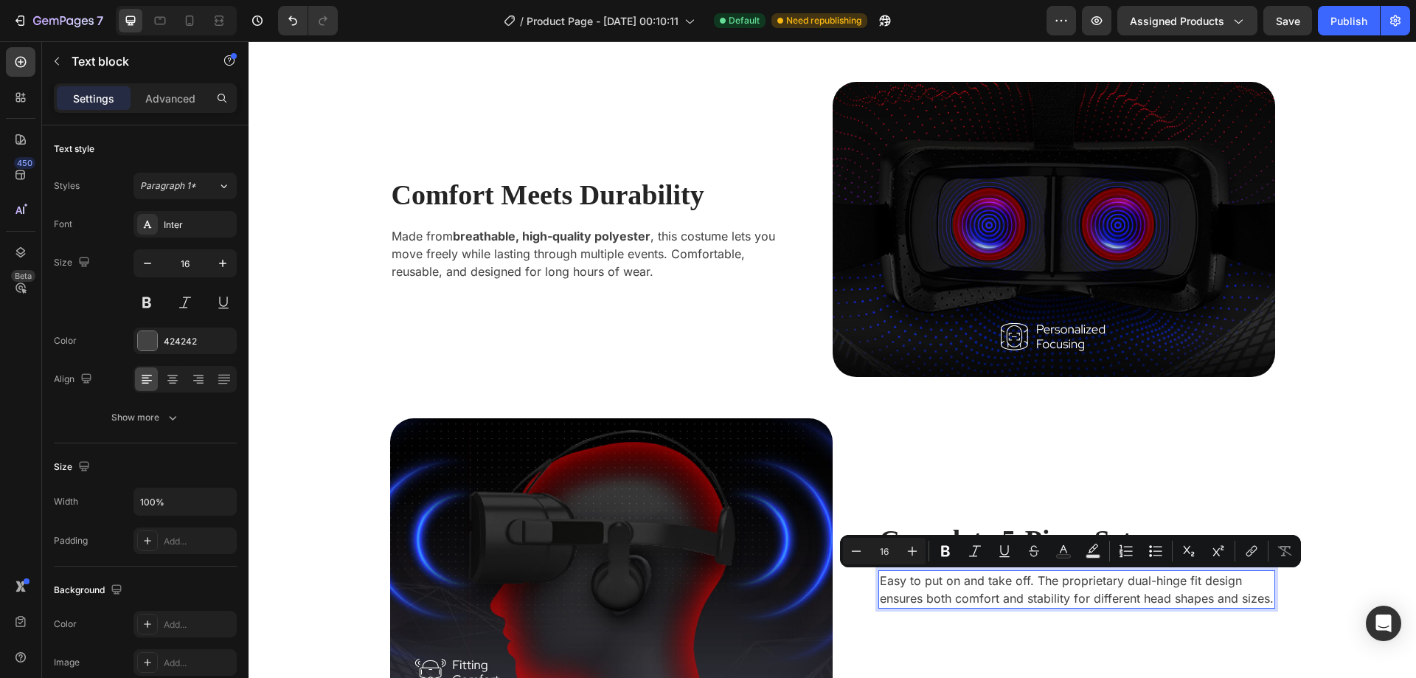
scroll to position [1415, 0]
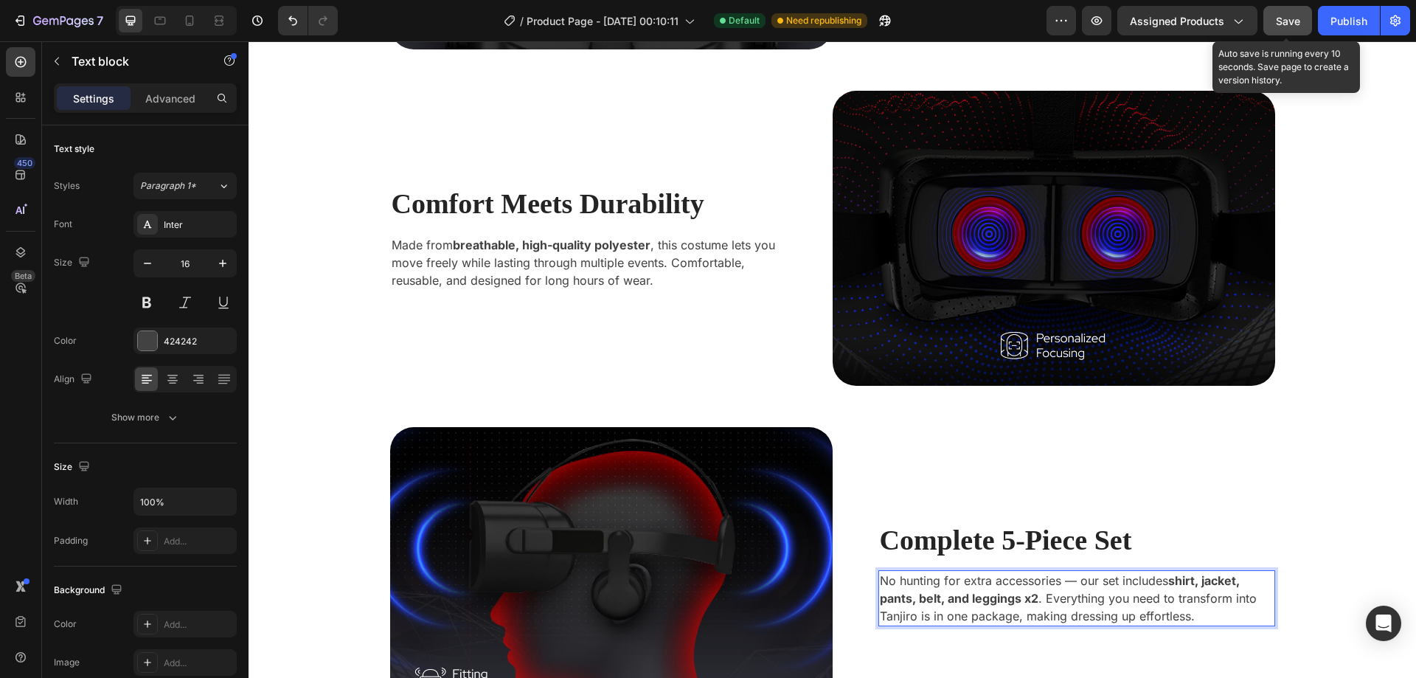
click at [1292, 15] on span "Save" at bounding box center [1288, 21] width 24 height 13
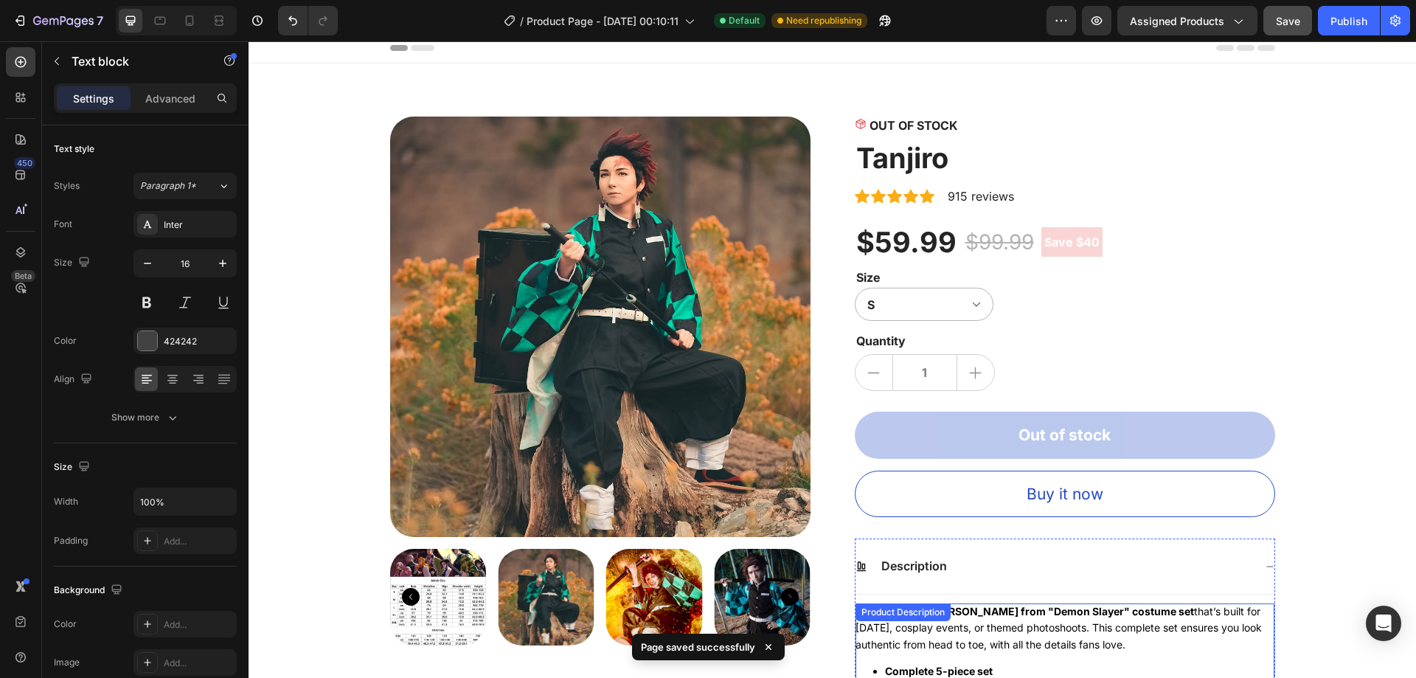
scroll to position [0, 0]
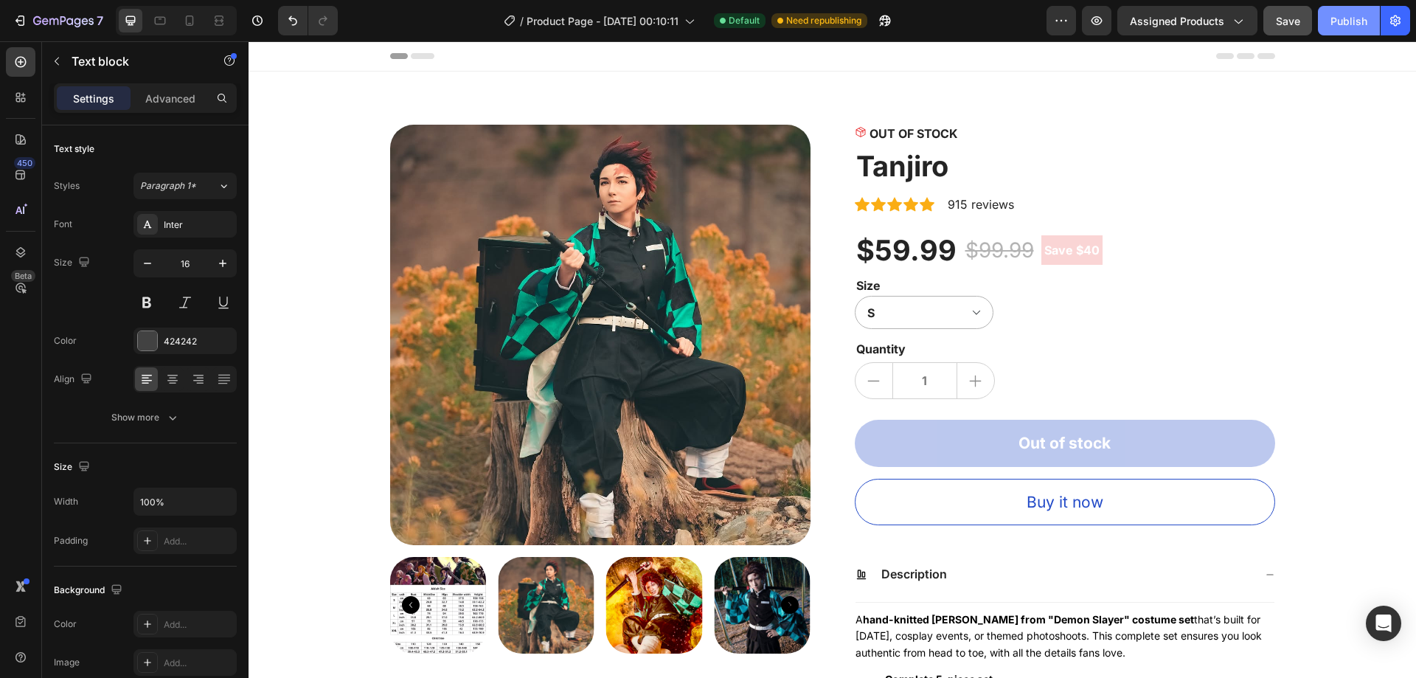
click at [1346, 17] on div "Publish" at bounding box center [1348, 20] width 37 height 15
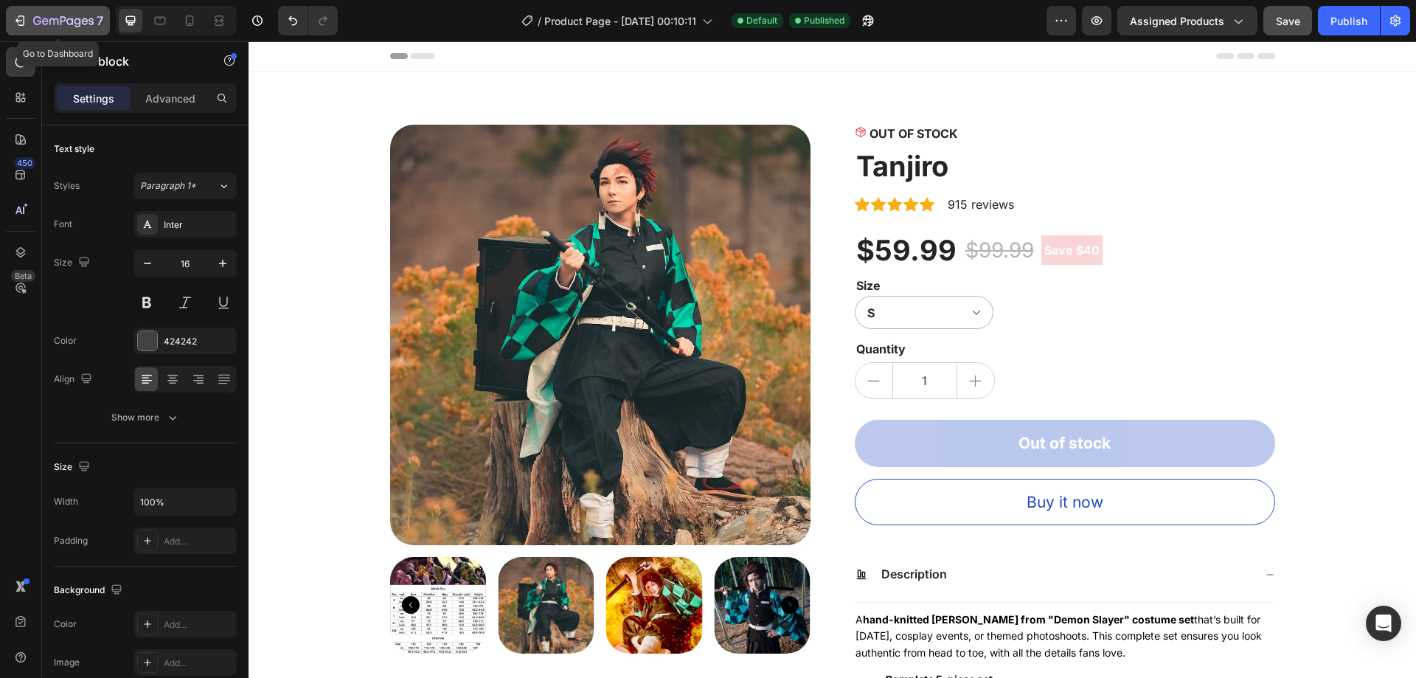
click at [39, 22] on icon "button" at bounding box center [63, 21] width 60 height 13
